Goal: Obtain resource: Download file/media

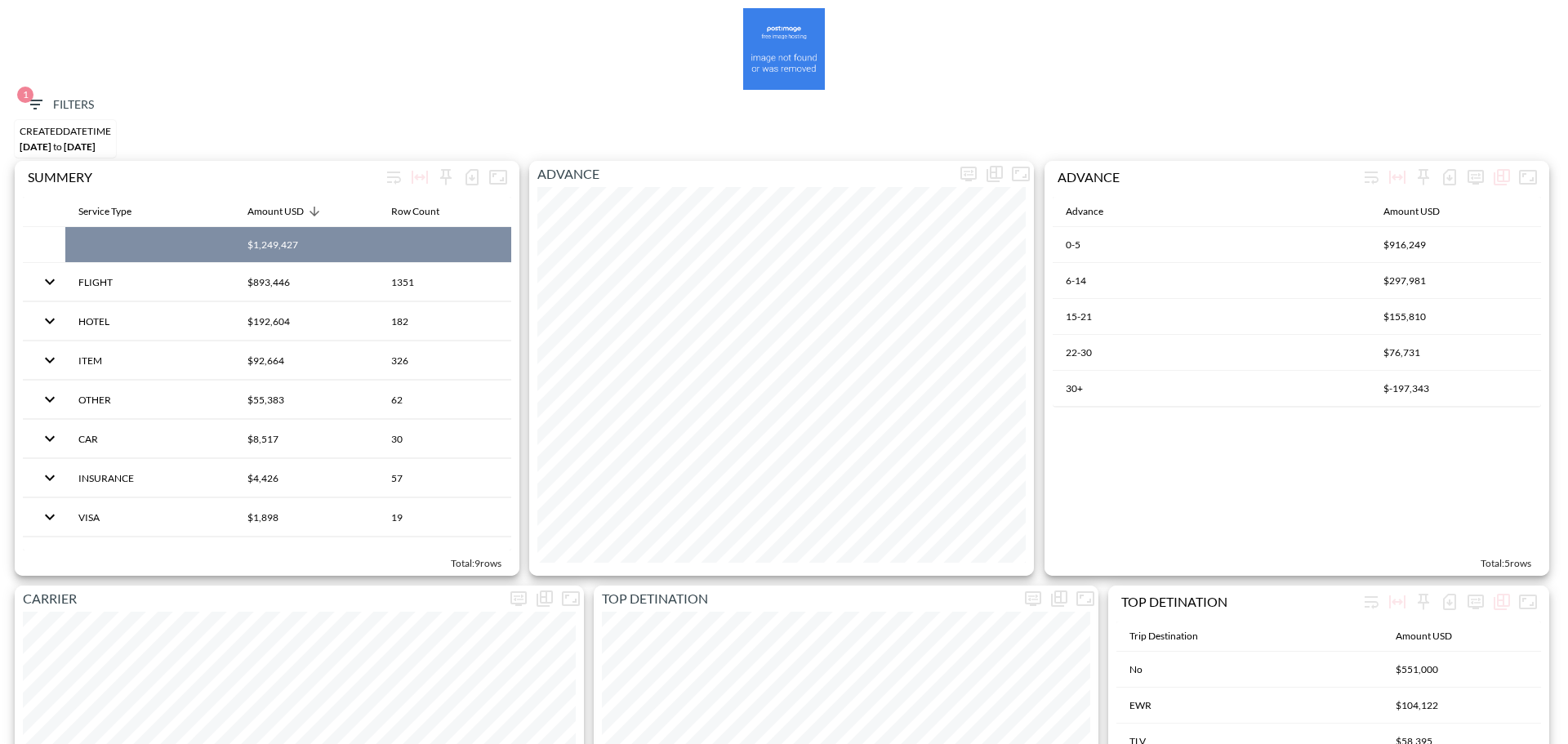
click at [63, 102] on span "1 Filters" at bounding box center [60, 105] width 68 height 20
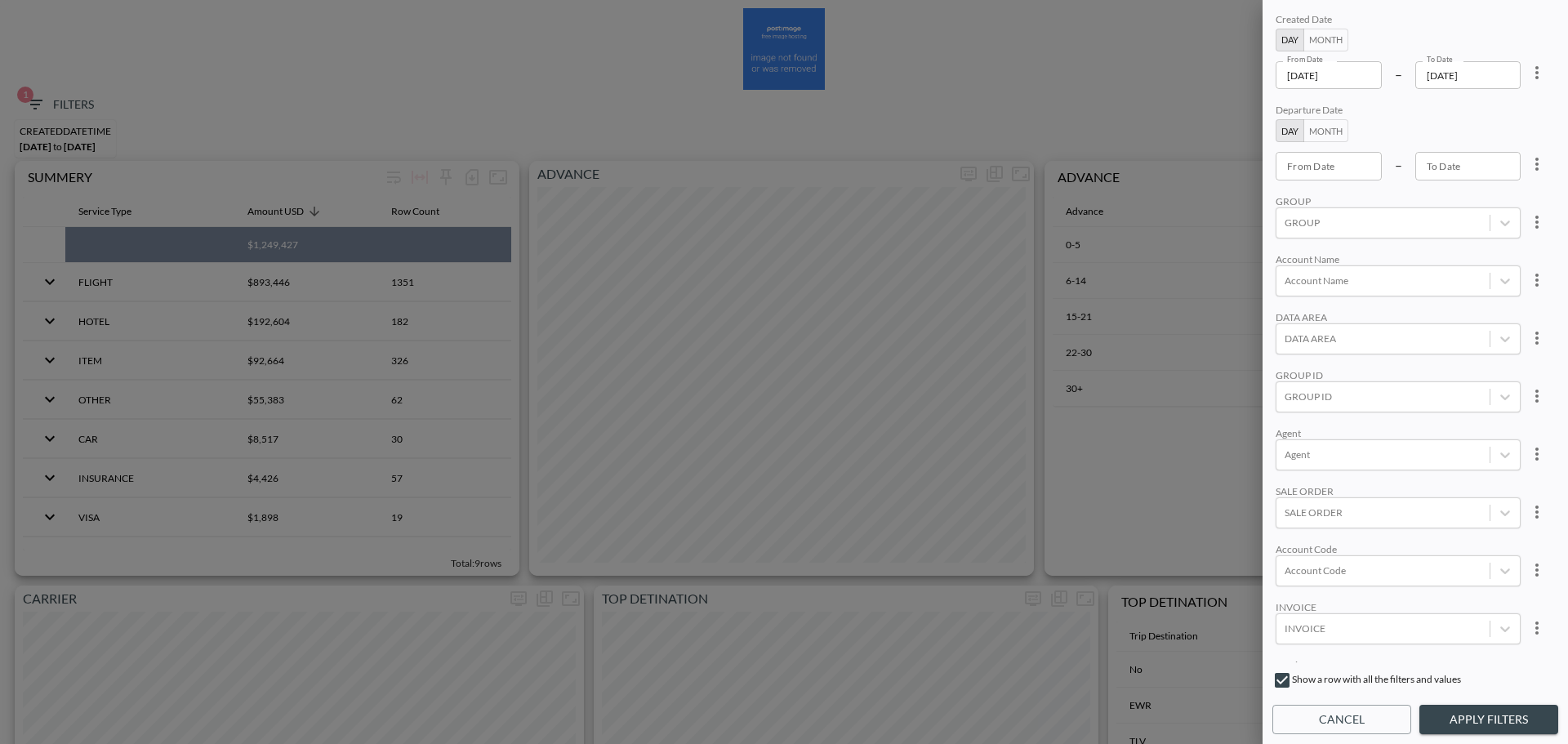
click at [1536, 83] on icon "more" at bounding box center [1536, 73] width 20 height 20
click at [1474, 106] on span "Clear" at bounding box center [1455, 110] width 40 height 20
type input "YYYY-MM-DD"
click at [1362, 157] on input "YYYY-MM-DD" at bounding box center [1328, 166] width 106 height 28
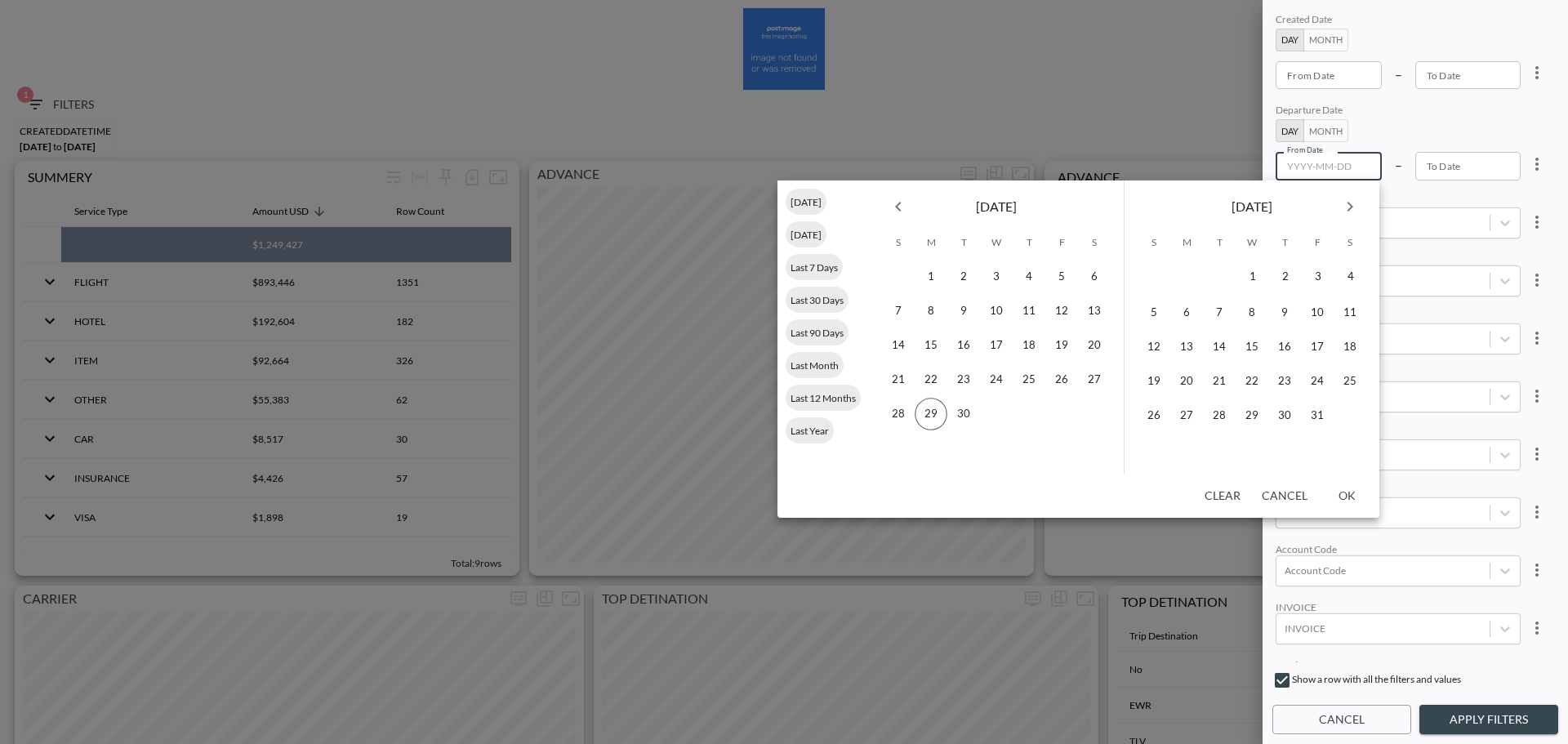
click at [895, 204] on icon "Previous month" at bounding box center [897, 206] width 20 height 20
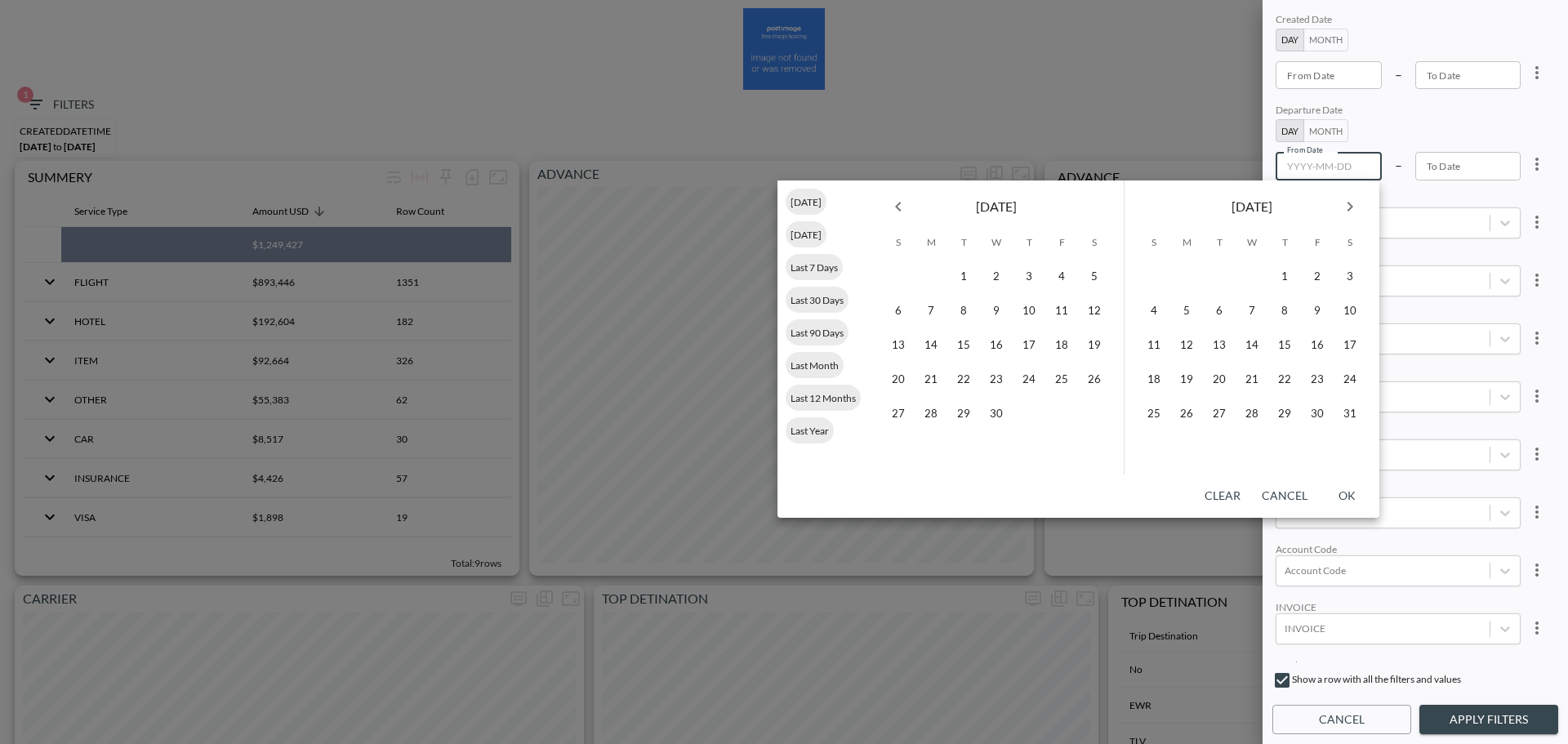
click at [895, 204] on icon "Previous month" at bounding box center [897, 206] width 20 height 20
click at [902, 204] on icon "Previous month" at bounding box center [897, 206] width 20 height 20
click at [1006, 281] on button "1" at bounding box center [996, 276] width 32 height 32
type input "[DATE]"
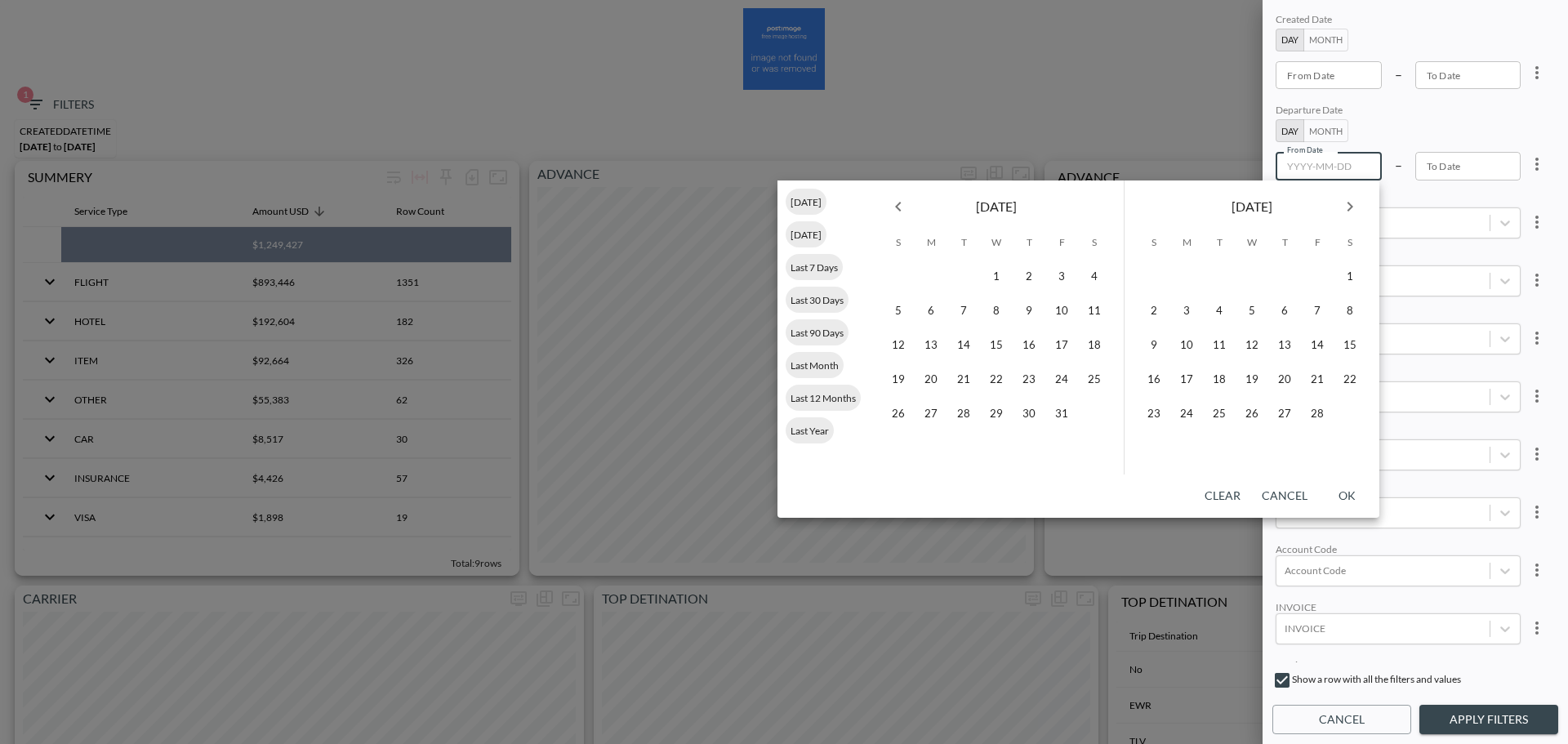
type input "YYYY-MM-DD"
click at [1349, 211] on icon "Next month" at bounding box center [1350, 206] width 20 height 20
click at [1349, 211] on icon "Next month" at bounding box center [1350, 206] width 6 height 9
click at [1349, 211] on icon "Next month" at bounding box center [1350, 206] width 20 height 20
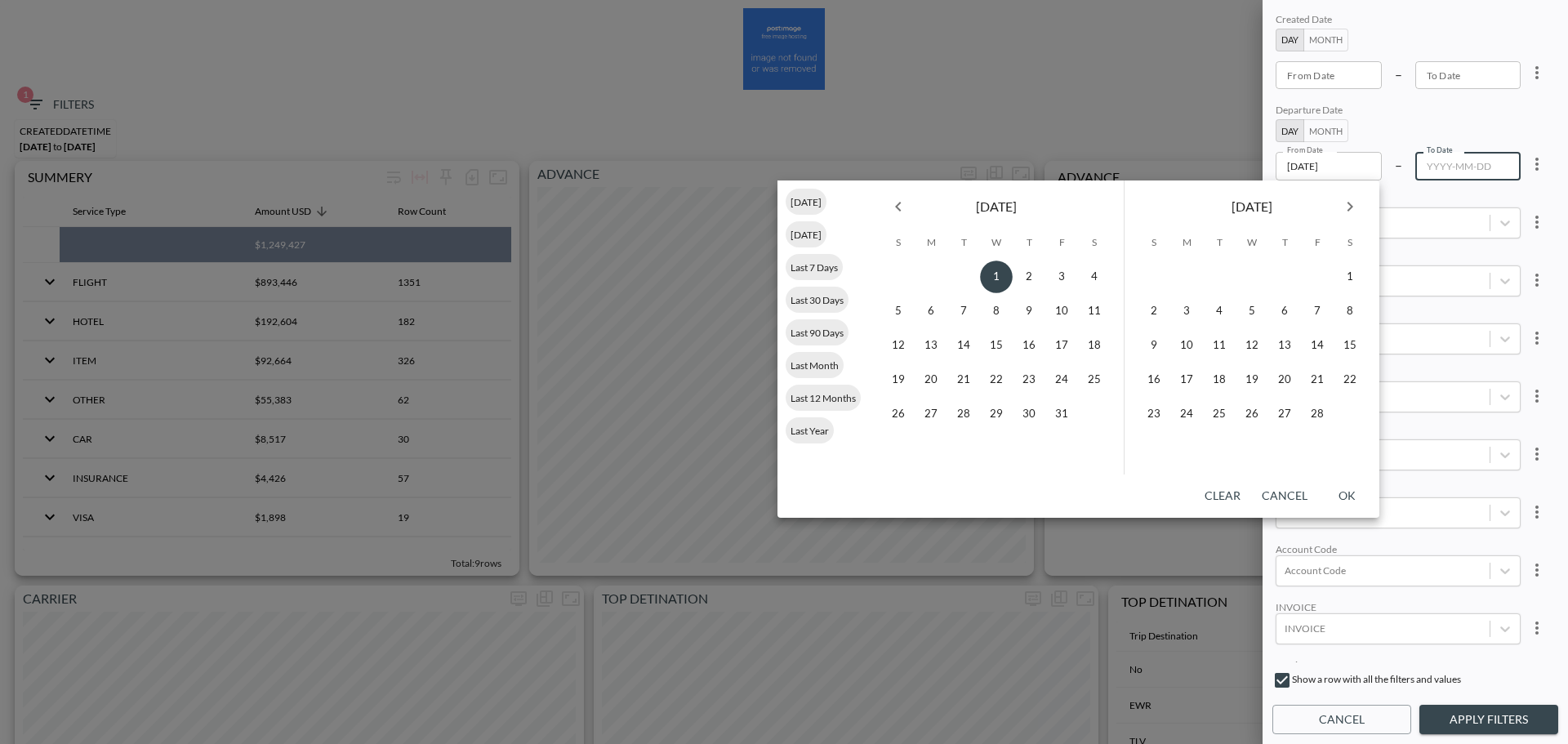
click at [1349, 211] on icon "Next month" at bounding box center [1350, 206] width 6 height 9
click at [1182, 410] on button "29" at bounding box center [1187, 414] width 32 height 32
type input "2025-09-29"
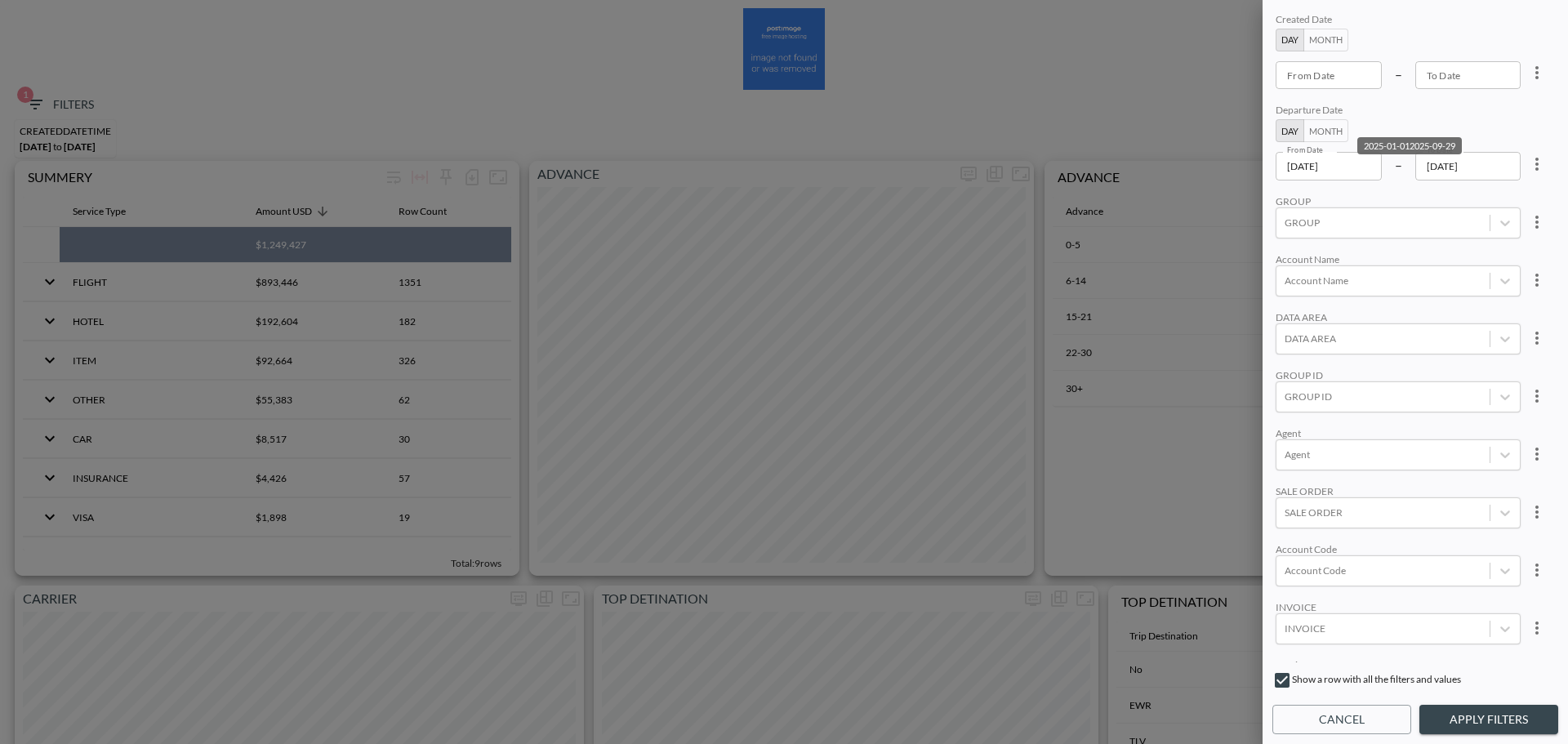
scroll to position [82, 0]
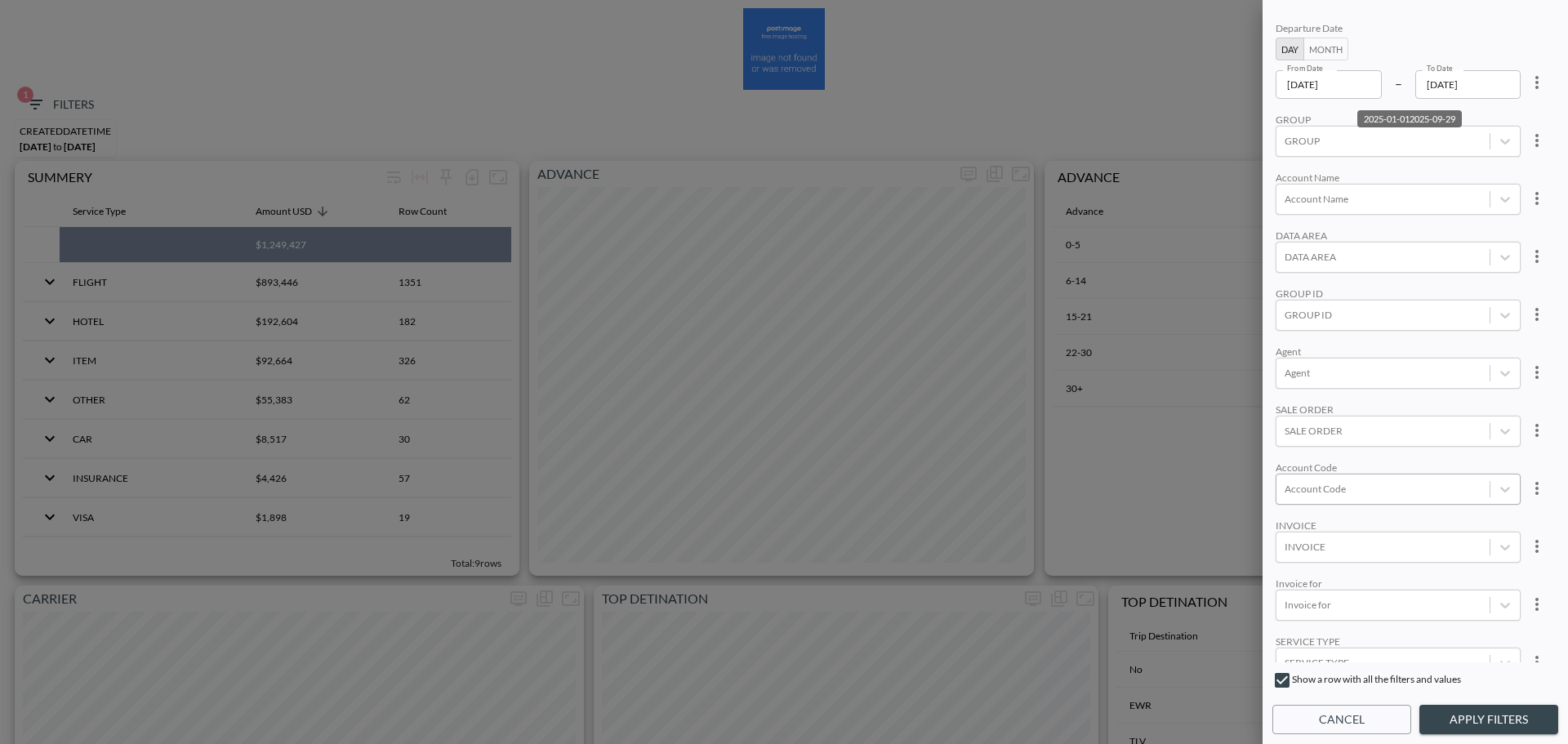
click at [1374, 485] on div at bounding box center [1383, 489] width 197 height 15
type input "p"
type input "s"
click at [1285, 398] on input "SPAR" at bounding box center [1287, 408] width 34 height 34
type input "SPa"
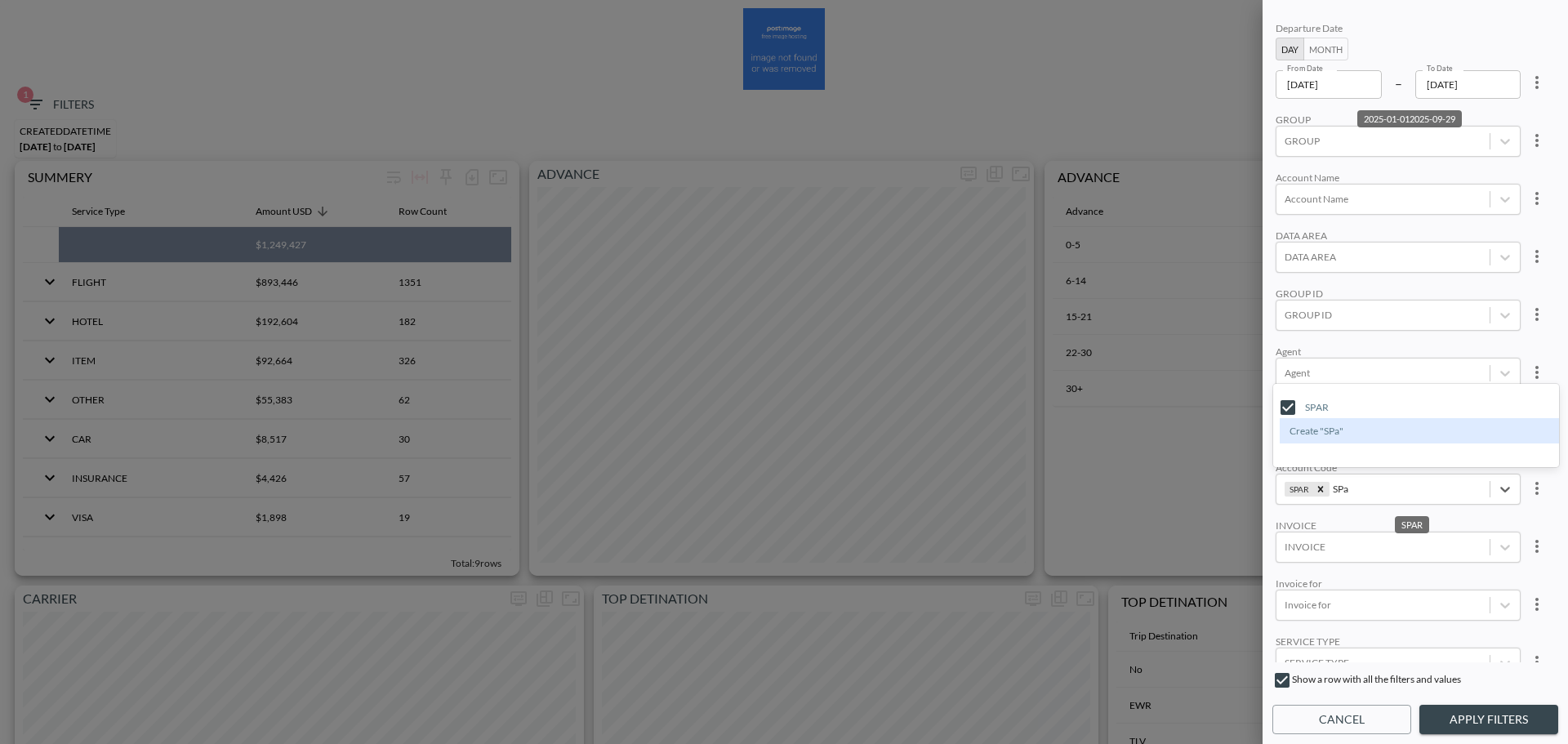
click at [1417, 346] on div "Agent" at bounding box center [1397, 352] width 245 height 12
click at [1481, 708] on button "Apply Filters" at bounding box center [1488, 719] width 139 height 30
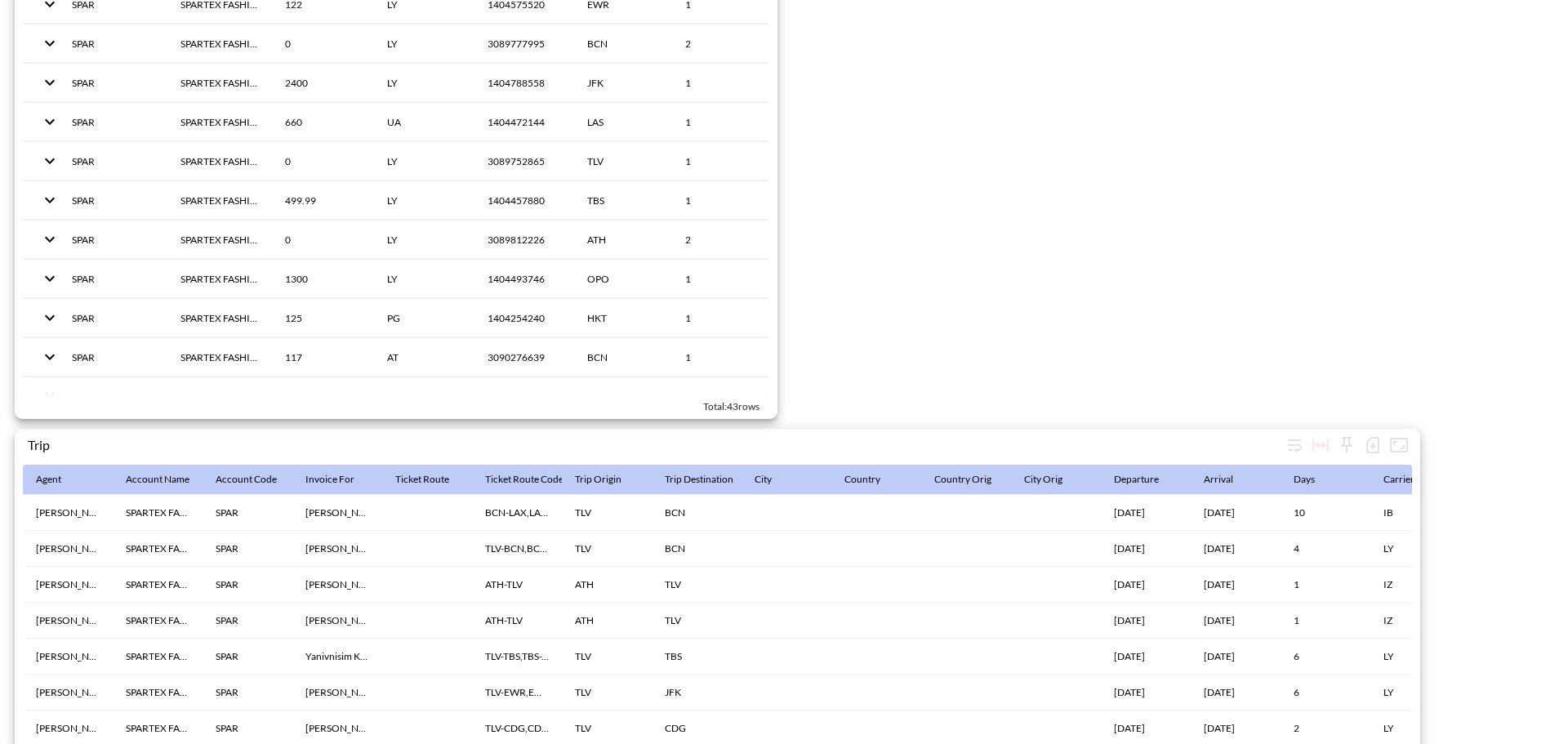
scroll to position [2523, 0]
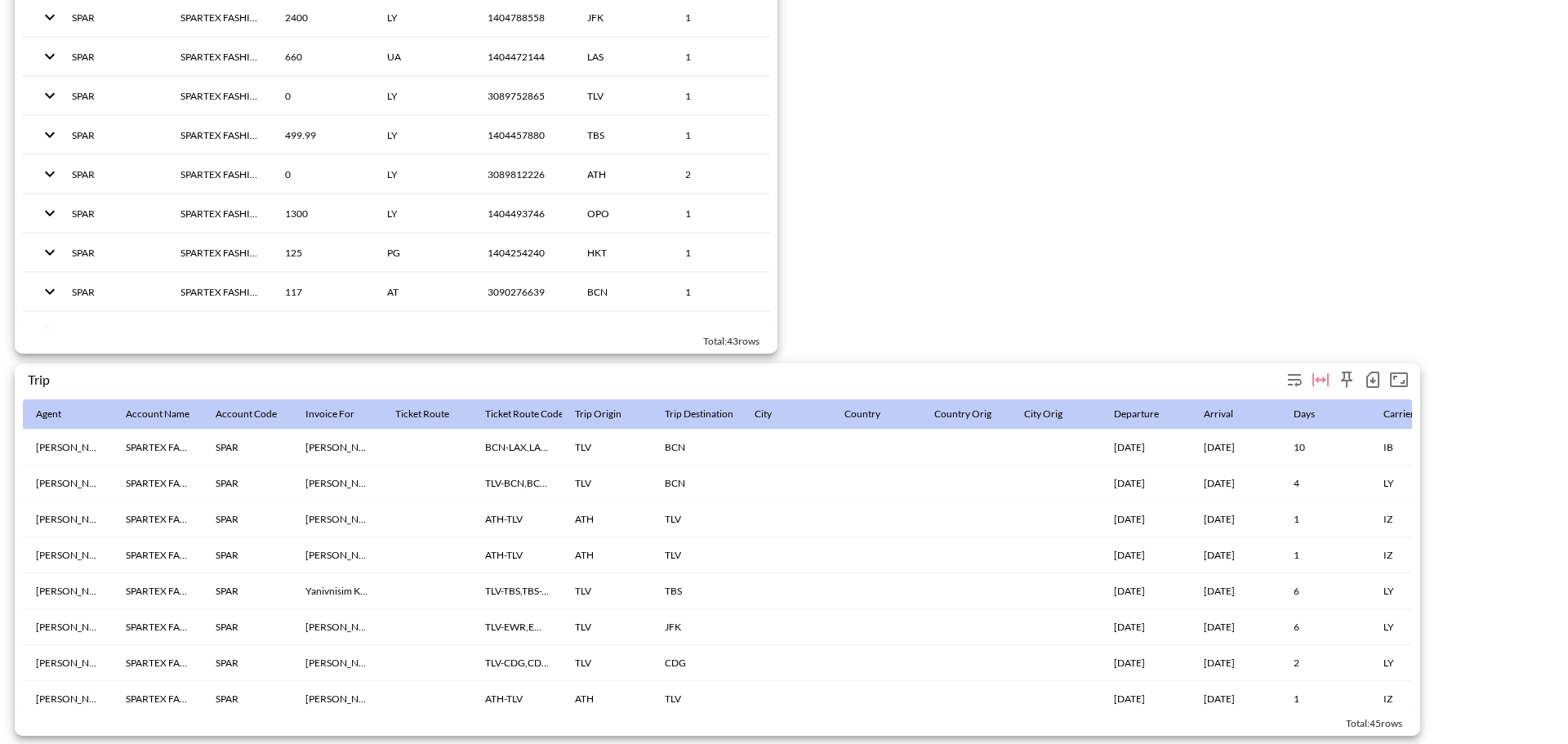
click at [1370, 375] on icon "button" at bounding box center [1372, 380] width 20 height 20
click at [1250, 408] on li "Download CSV ( 45 Rows )" at bounding box center [1288, 405] width 192 height 29
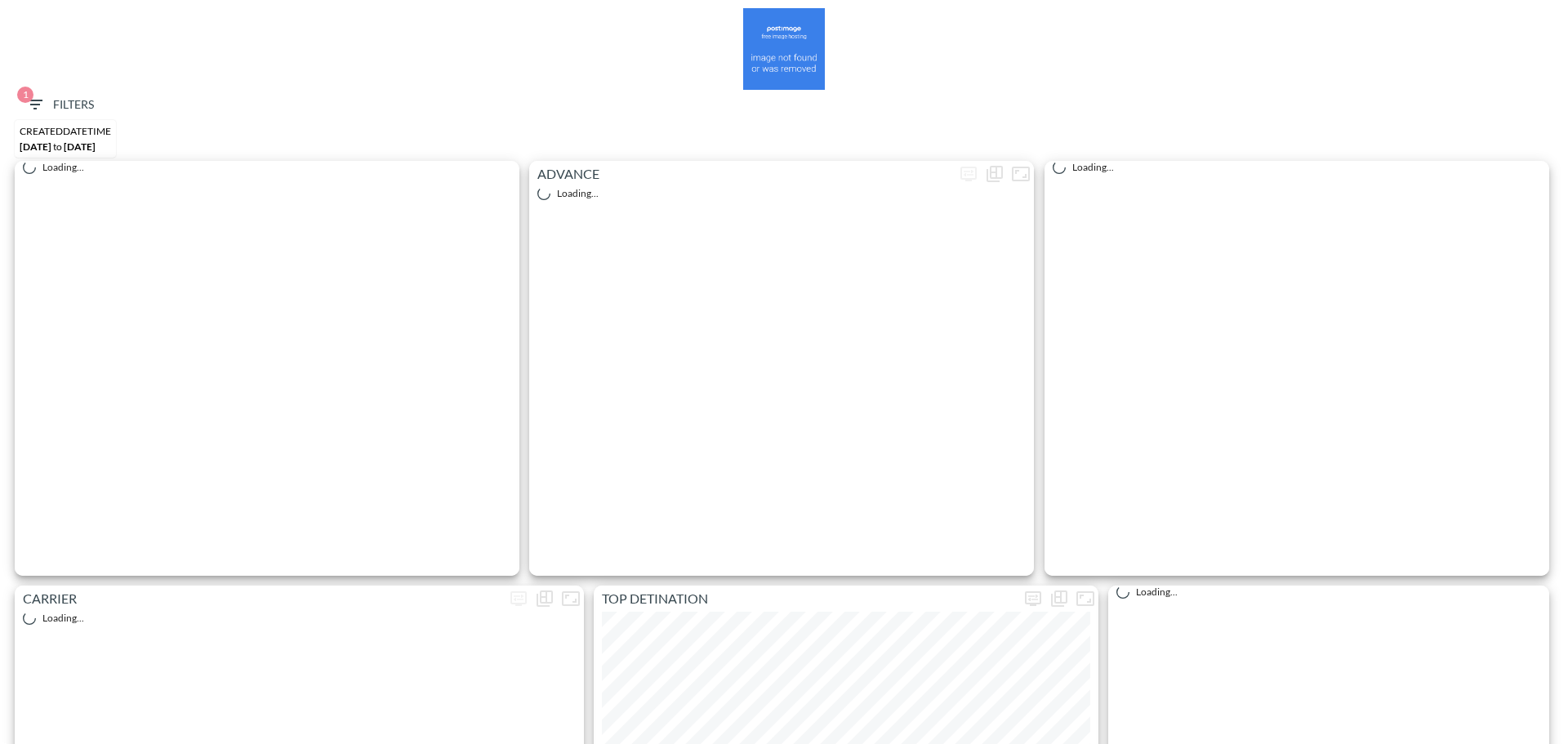
click at [47, 110] on span "1 Filters" at bounding box center [60, 105] width 68 height 20
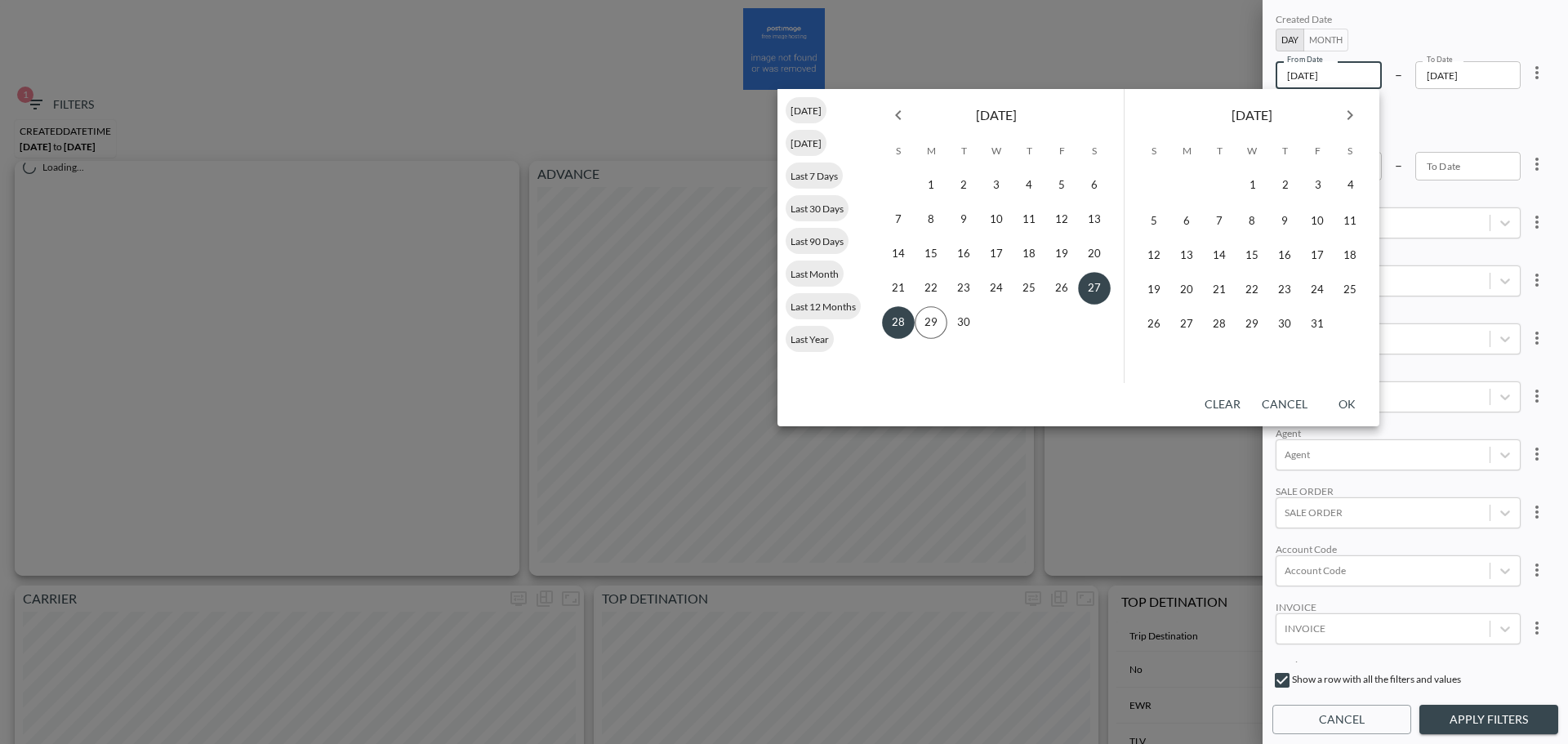
click at [900, 119] on icon "Previous month" at bounding box center [897, 114] width 6 height 9
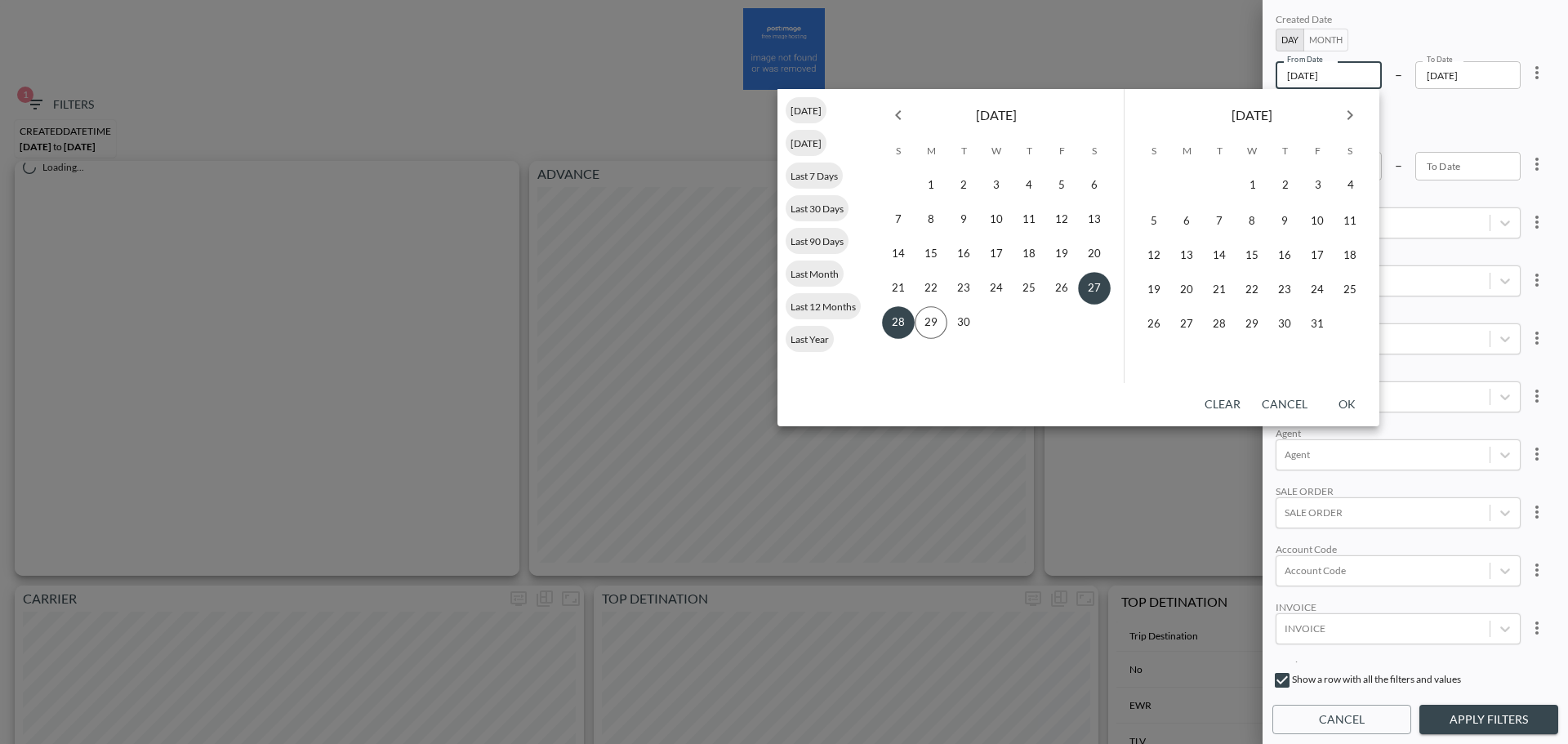
click at [900, 119] on icon "Previous month" at bounding box center [897, 114] width 6 height 9
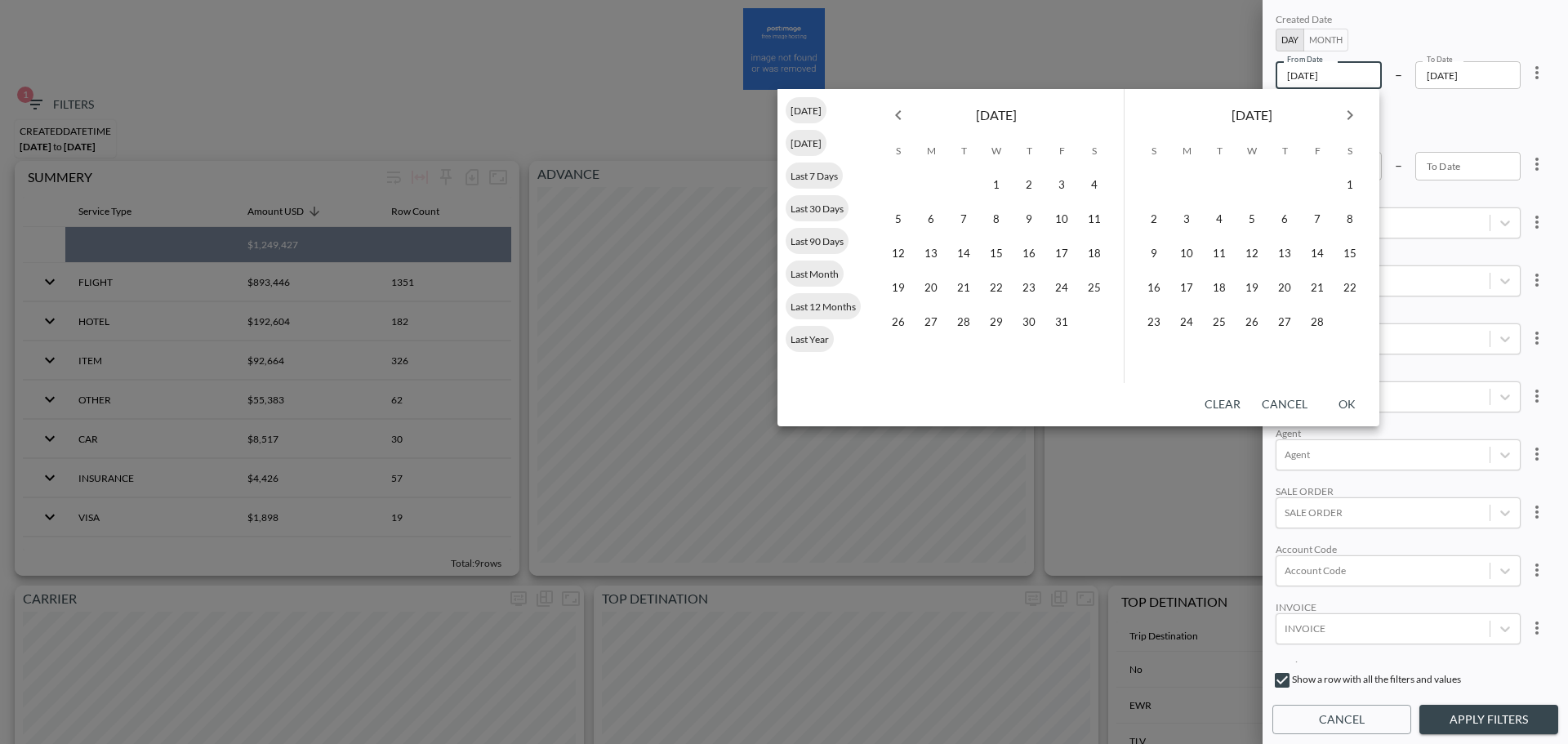
click at [993, 186] on div "1 2 3 4 5 6 7 8 9 10 11 12 13 14 15 16 17 18 19 20 21 22 23 24 25 26 27 28 29 3…" at bounding box center [996, 275] width 255 height 216
click at [999, 189] on button "1" at bounding box center [996, 185] width 32 height 32
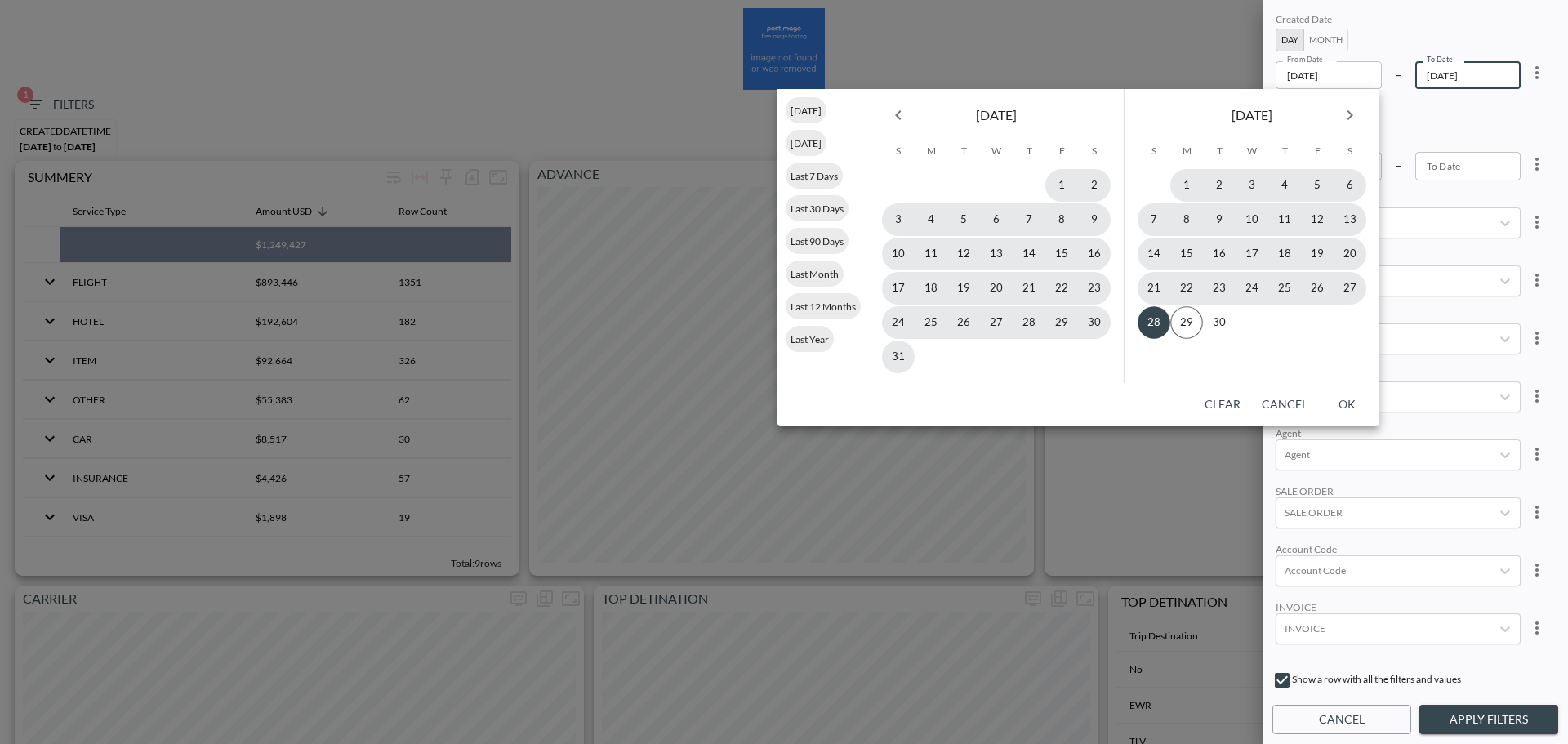
type input "[DATE]"
click at [1250, 113] on icon "Next month" at bounding box center [1350, 114] width 20 height 20
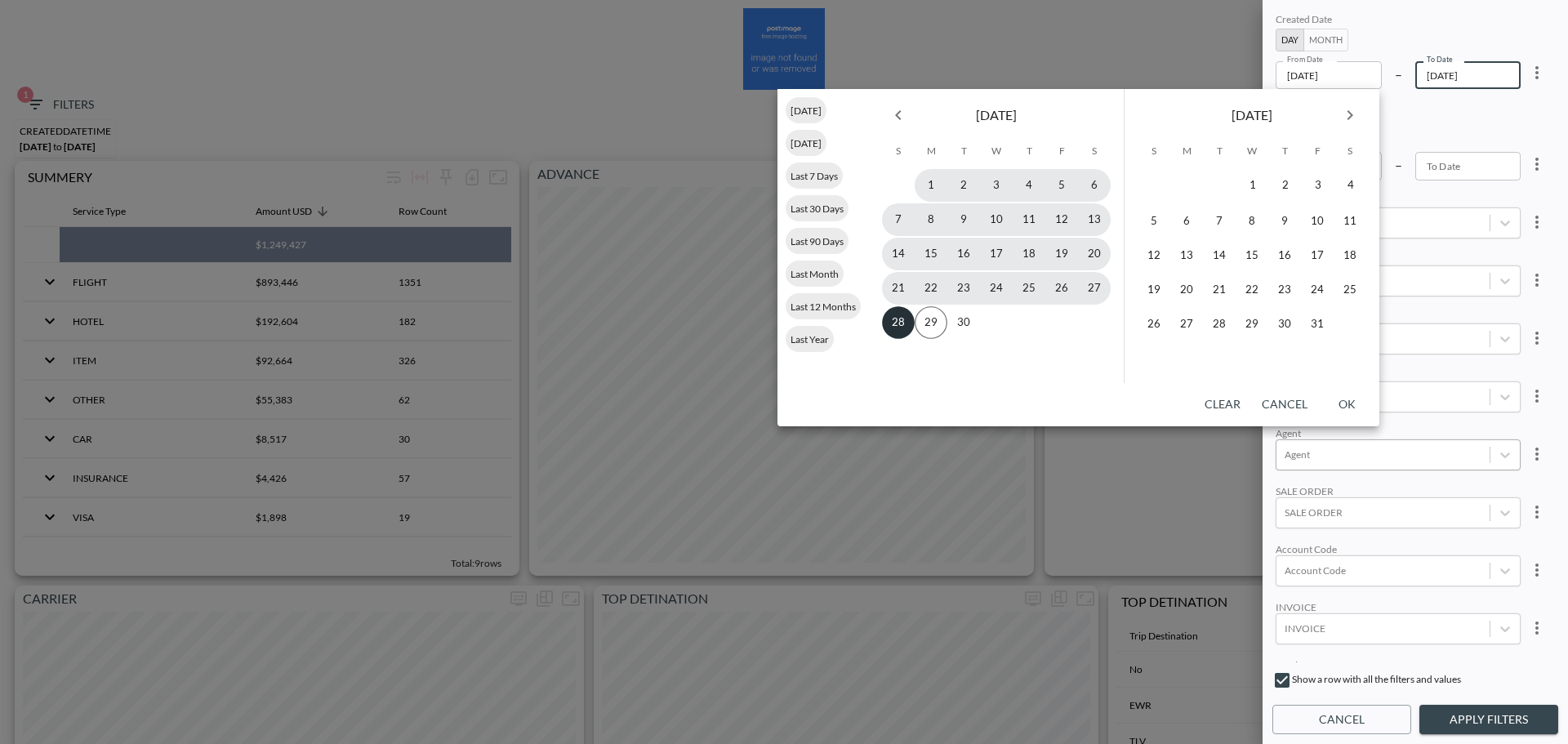
click at [897, 276] on button "28" at bounding box center [898, 323] width 32 height 32
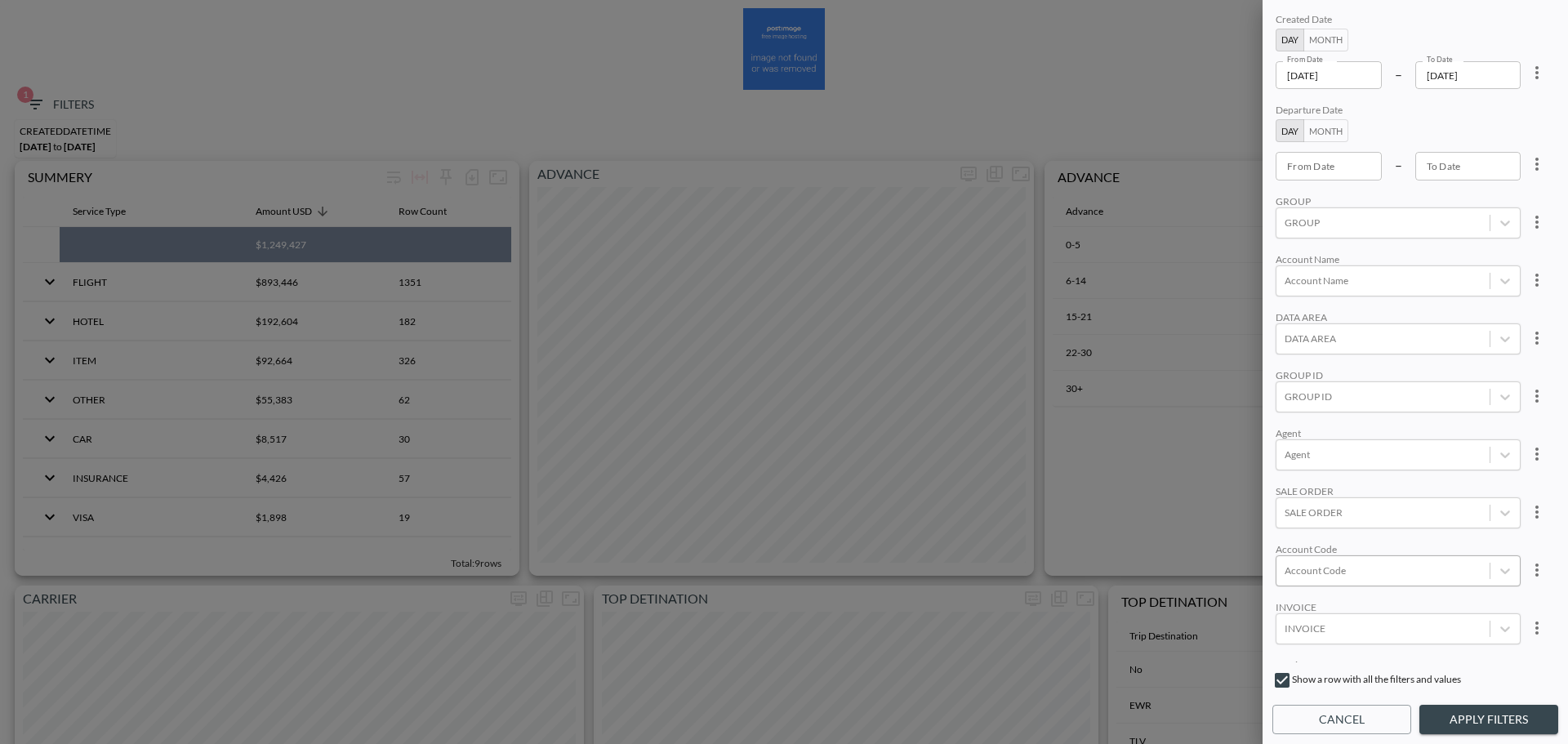
click at [1250, 276] on div at bounding box center [1383, 570] width 197 height 15
click at [1250, 276] on input "SPAR" at bounding box center [1287, 517] width 34 height 34
type input "spar"
click at [1250, 276] on div "Agent" at bounding box center [1397, 433] width 245 height 12
click at [1250, 276] on button "Apply Filters" at bounding box center [1488, 719] width 139 height 30
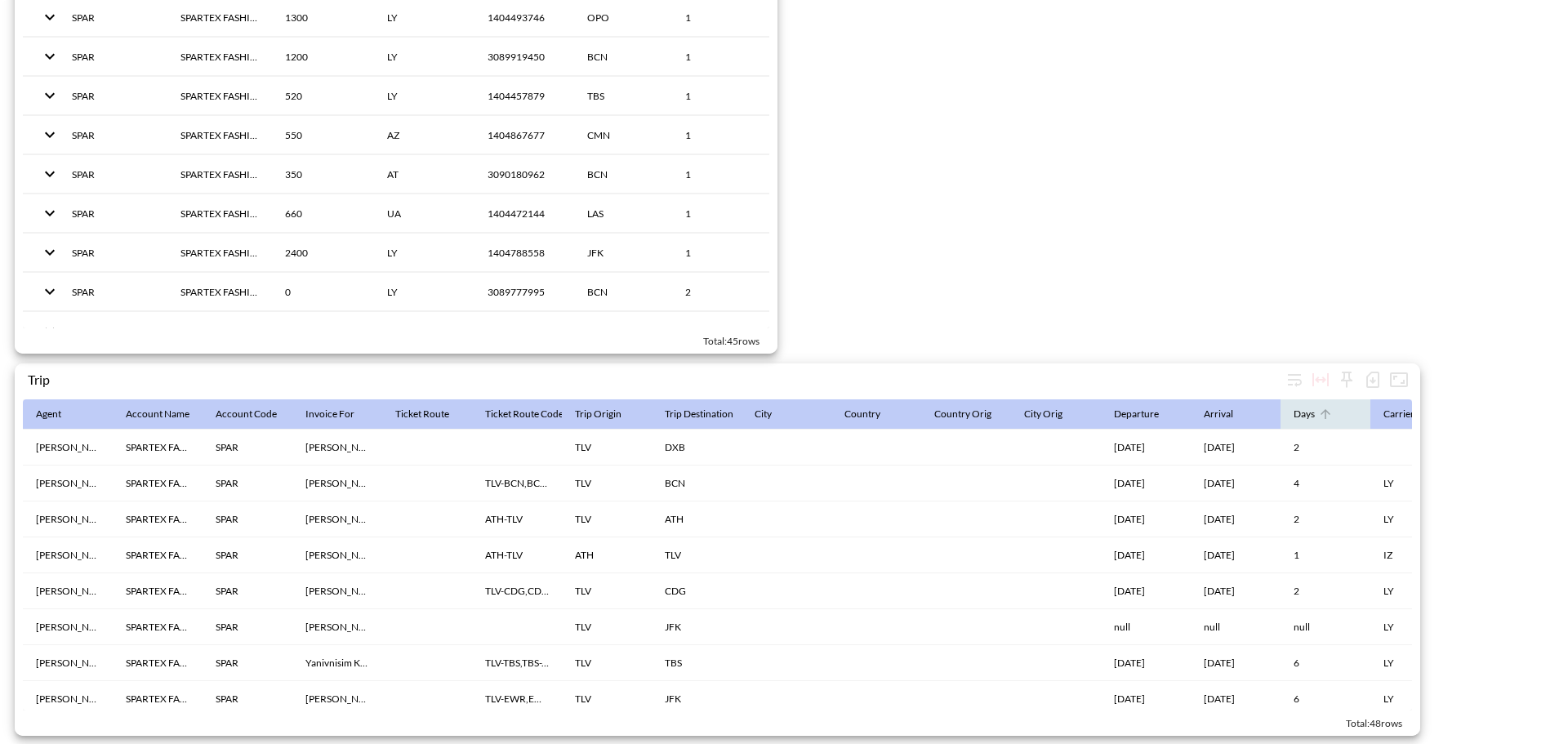
scroll to position [2523, 0]
click at [1250, 276] on icon "button" at bounding box center [1372, 380] width 20 height 20
click at [1250, 276] on li "Download CSV ( 48 Rows )" at bounding box center [1288, 405] width 192 height 29
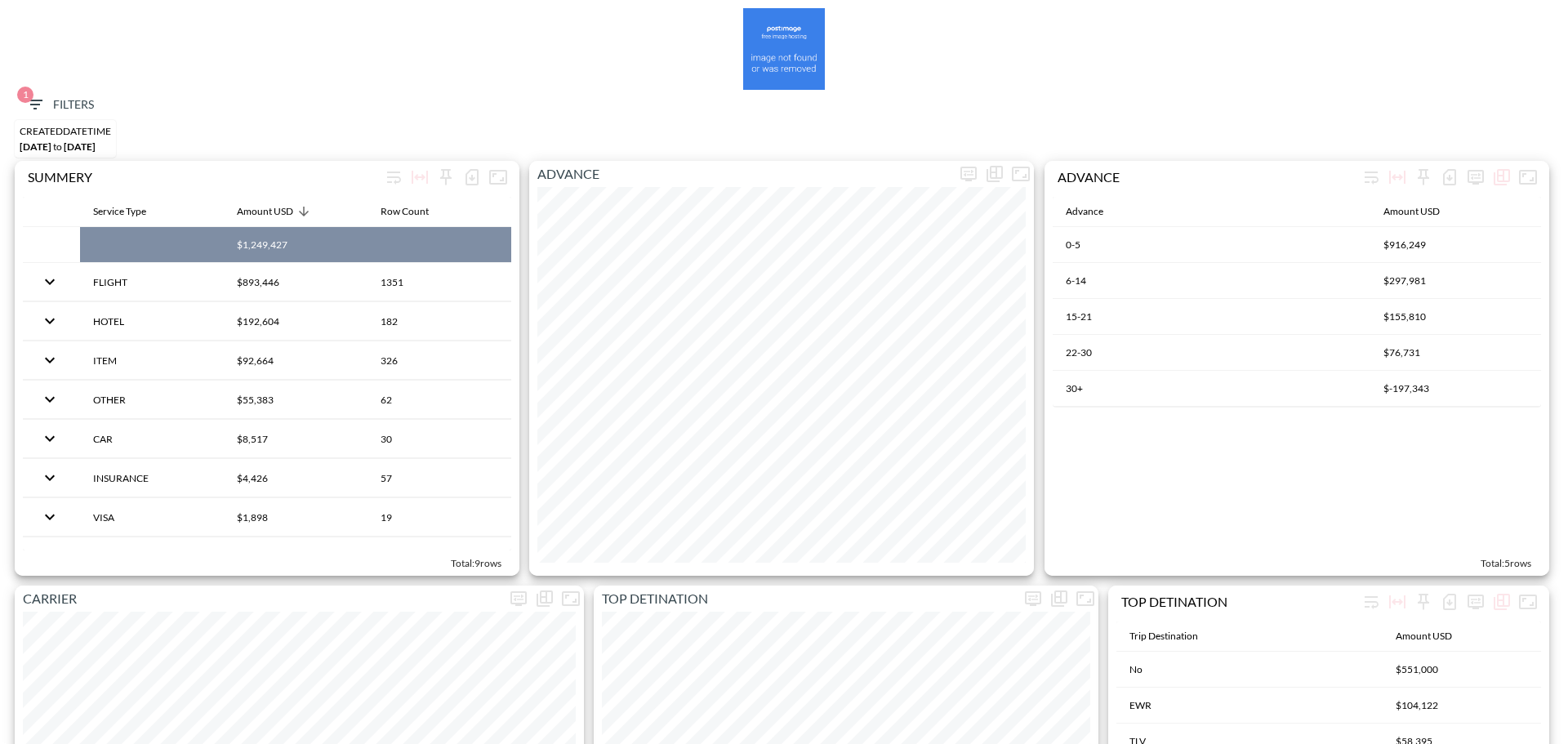
click at [78, 102] on span "1 Filters" at bounding box center [60, 105] width 68 height 20
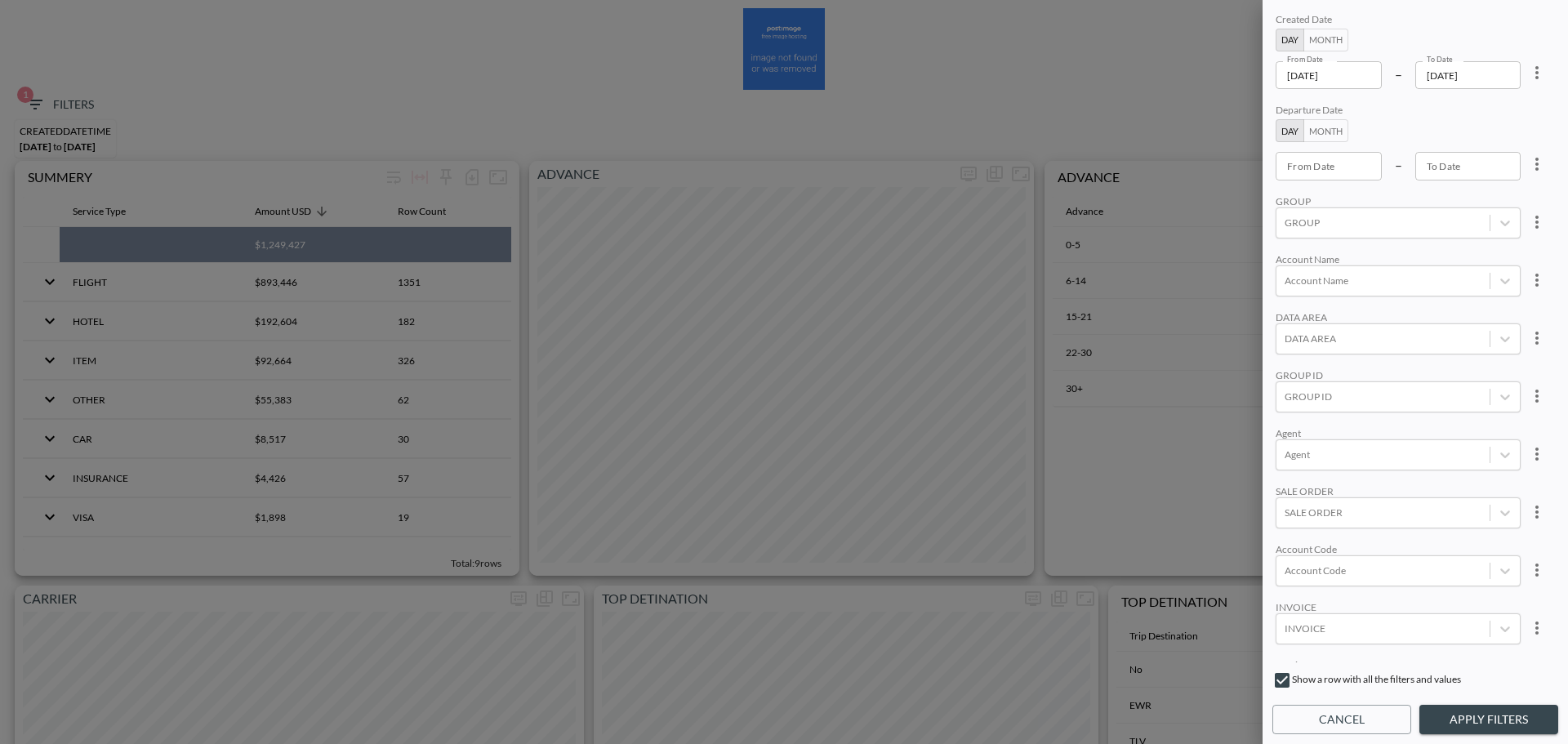
click at [1250, 76] on icon "more" at bounding box center [1536, 73] width 20 height 20
click at [1250, 103] on li "Clear" at bounding box center [1476, 110] width 147 height 29
click at [1250, 76] on input "From Date" at bounding box center [1328, 75] width 106 height 28
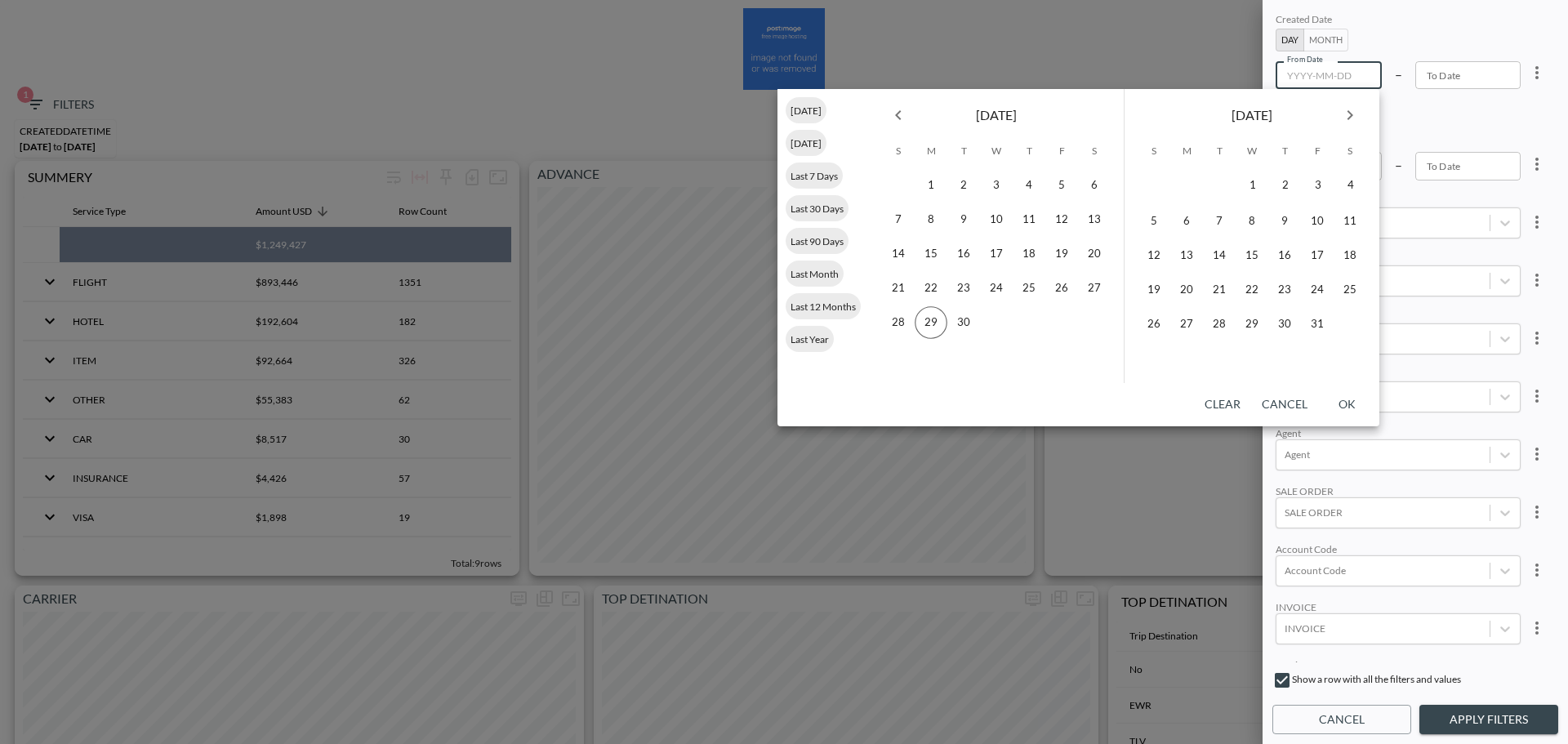
type input "YYYY-MM-DD"
click at [903, 113] on icon "Previous month" at bounding box center [897, 114] width 20 height 20
click at [1054, 188] on button "1" at bounding box center [1061, 185] width 32 height 32
type input "2025-08-01"
type input "YYYY-MM-DD"
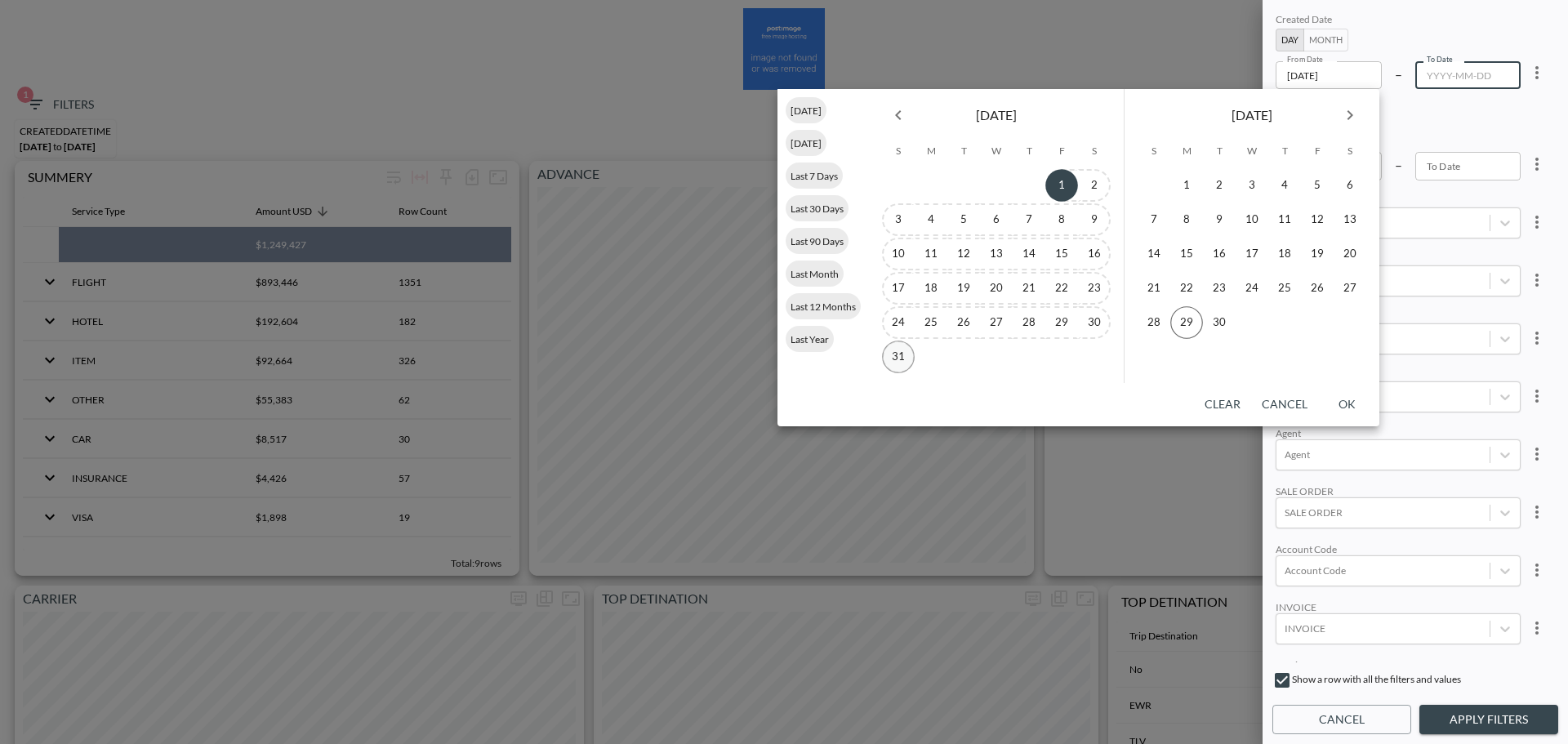
click at [901, 312] on button "31" at bounding box center [898, 357] width 32 height 32
type input "2025-08-31"
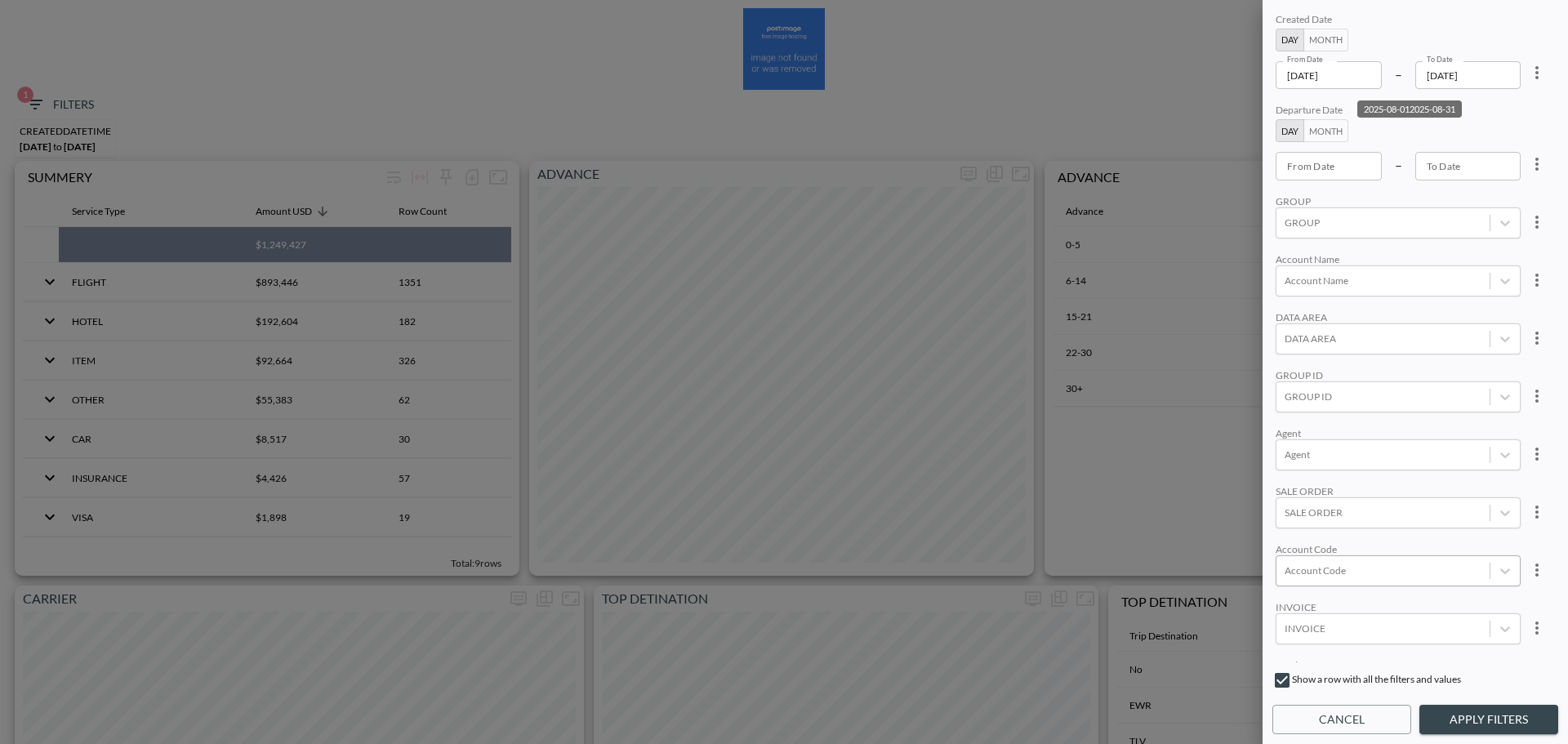
click at [1250, 312] on div "Account Code" at bounding box center [1383, 571] width 213 height 22
click at [1250, 312] on input "SAP6" at bounding box center [1287, 406] width 34 height 34
click at [1250, 312] on input "SAP78" at bounding box center [1287, 433] width 34 height 34
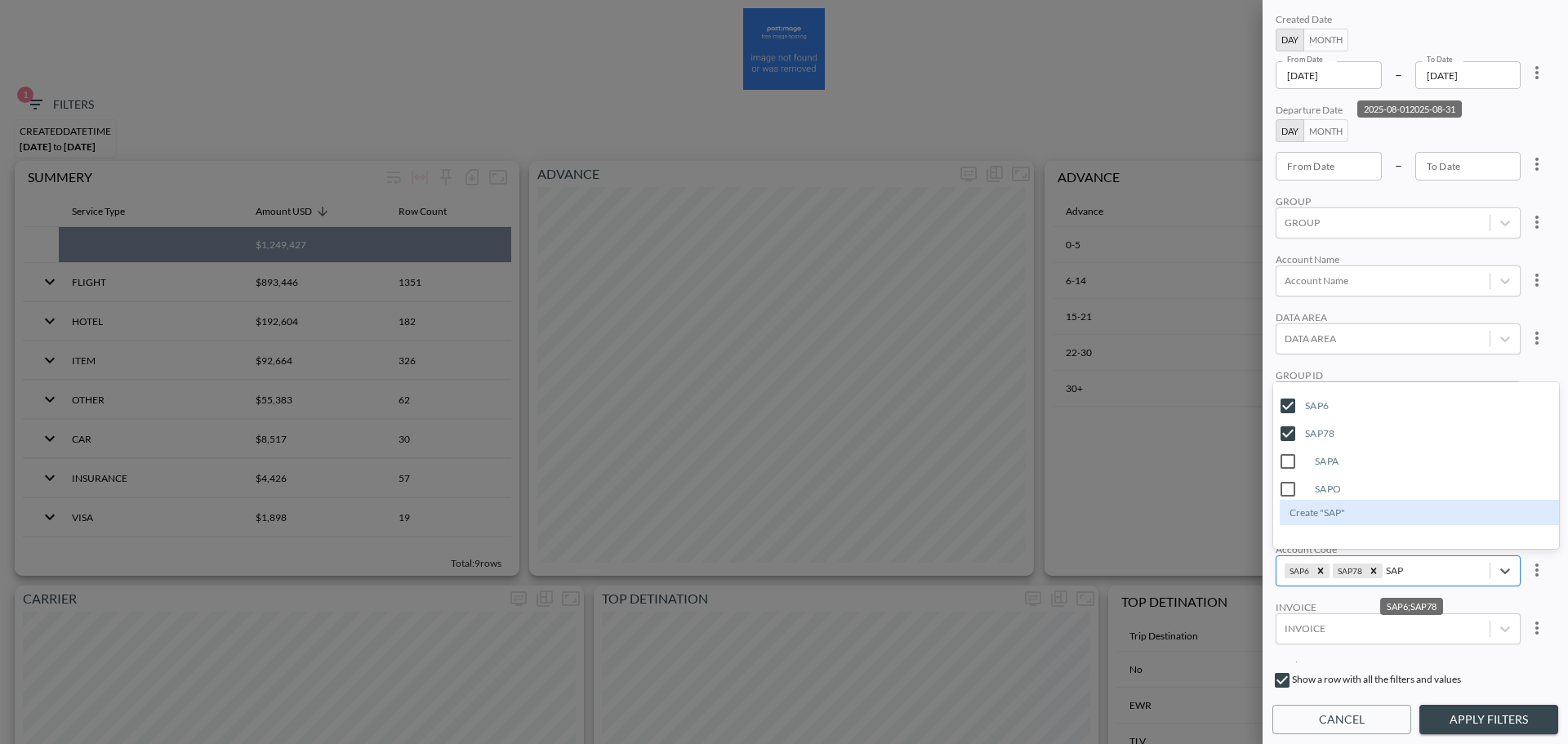
click at [1250, 312] on input "SAP" at bounding box center [1395, 570] width 19 height 12
click at [1250, 312] on input "SPGO" at bounding box center [1287, 489] width 34 height 34
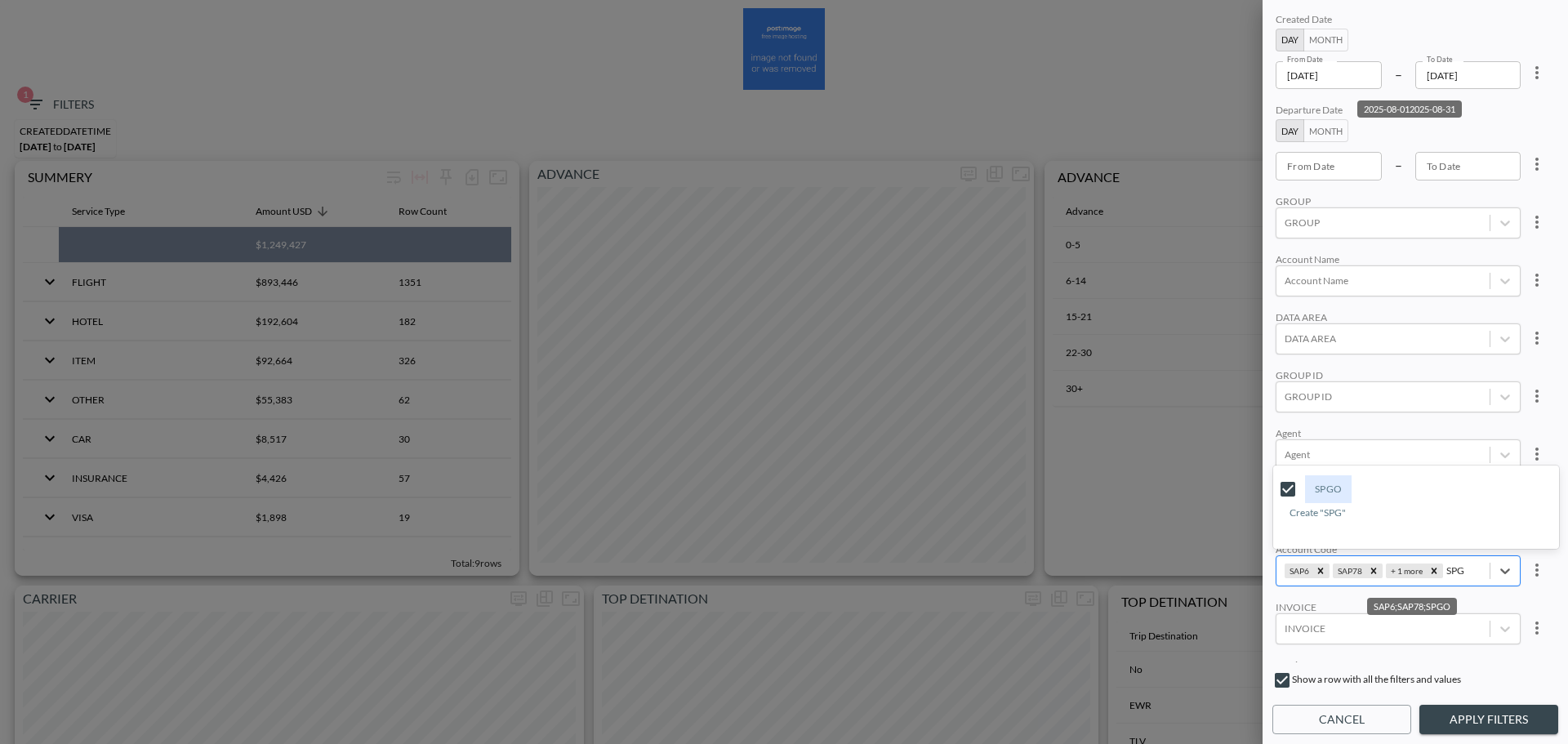
click at [1250, 312] on input "SPG" at bounding box center [1455, 570] width 20 height 12
click at [1250, 312] on input "IBEX" at bounding box center [1287, 517] width 34 height 34
type input "IBEX"
click at [1250, 312] on div "Agent" at bounding box center [1397, 433] width 245 height 12
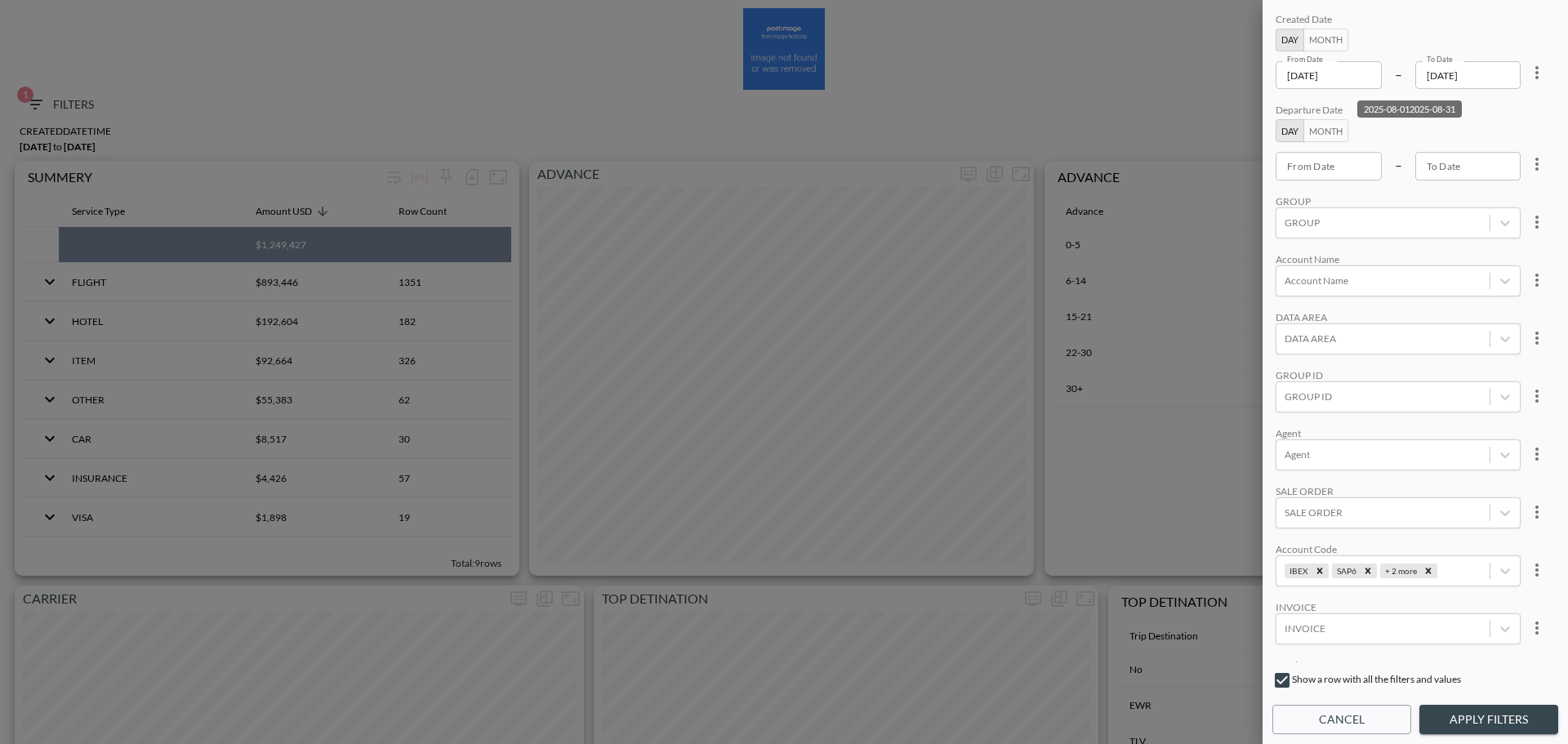
click at [1250, 312] on button "Apply Filters" at bounding box center [1488, 719] width 139 height 30
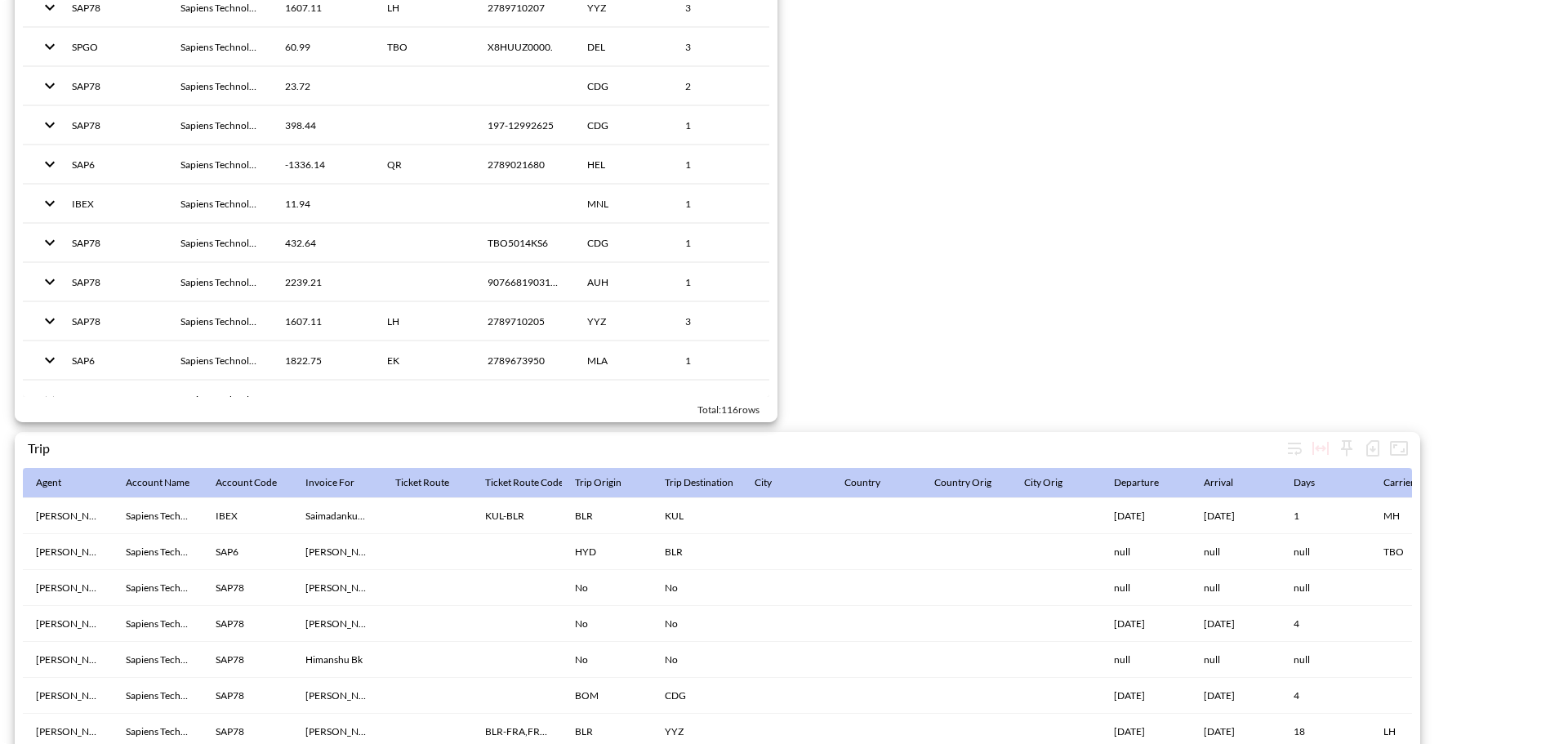
scroll to position [2450, 0]
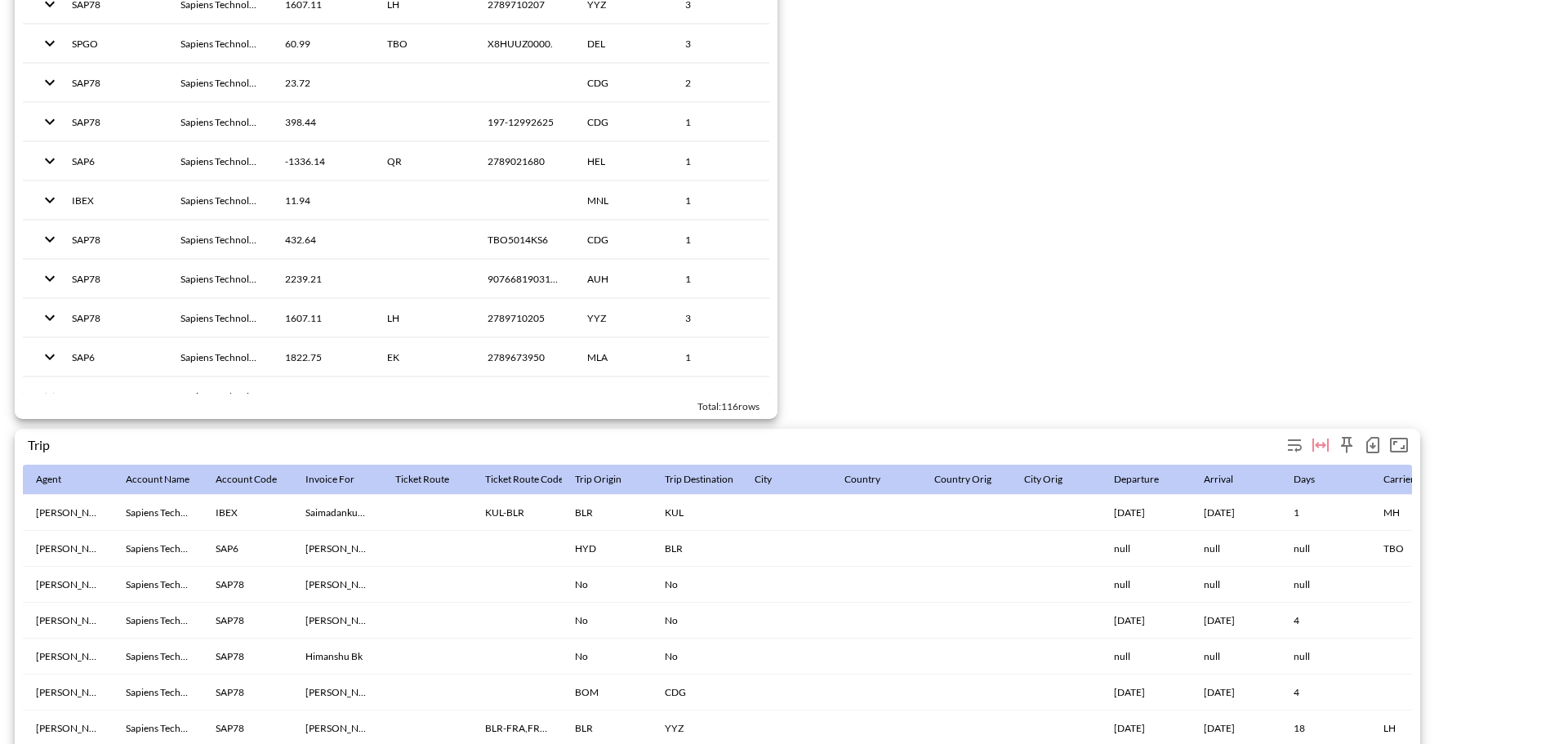
click at [1250, 312] on icon "button" at bounding box center [1372, 445] width 13 height 16
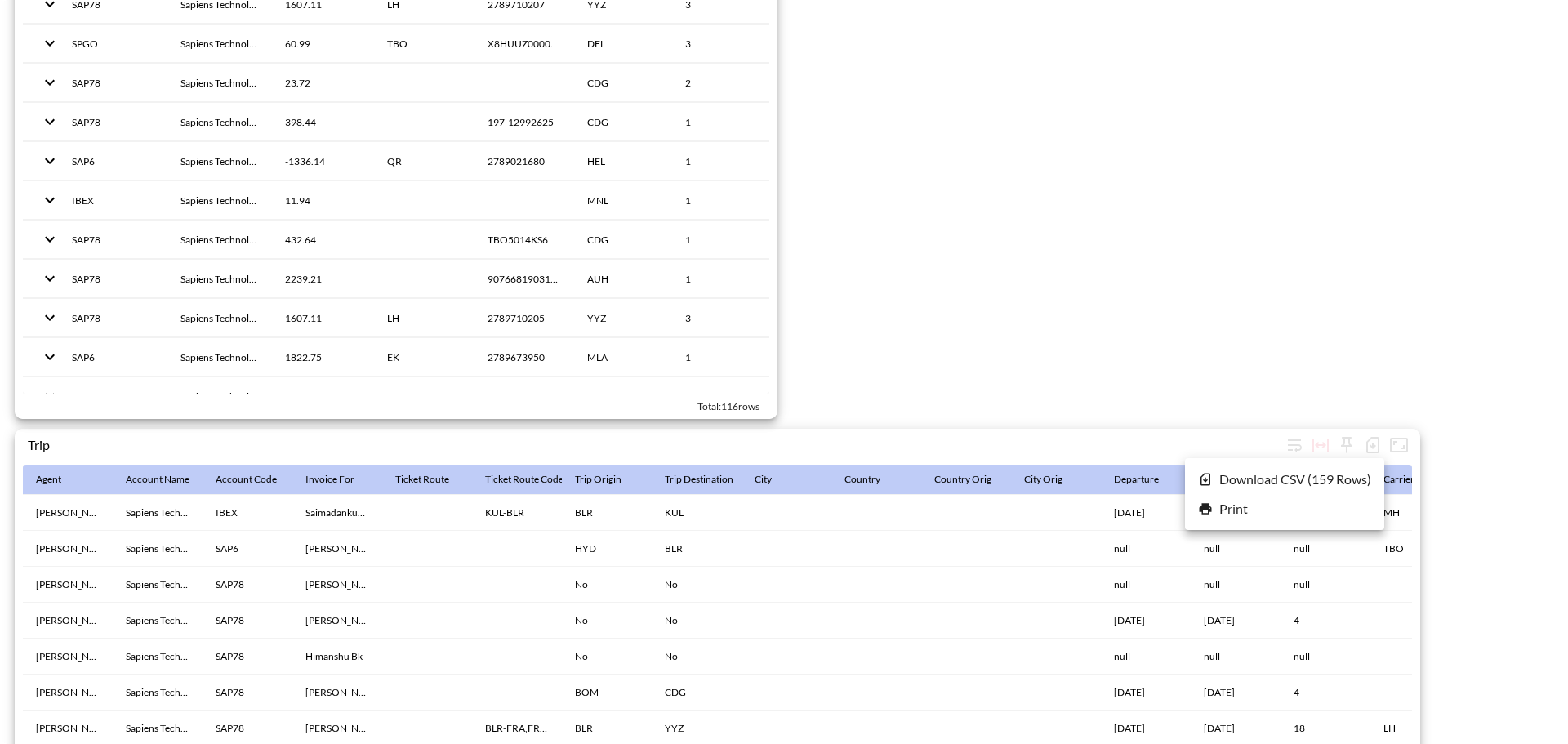
click at [1216, 312] on li "Download CSV ( 159 Rows )" at bounding box center [1285, 480] width 200 height 29
